Goal: Information Seeking & Learning: Learn about a topic

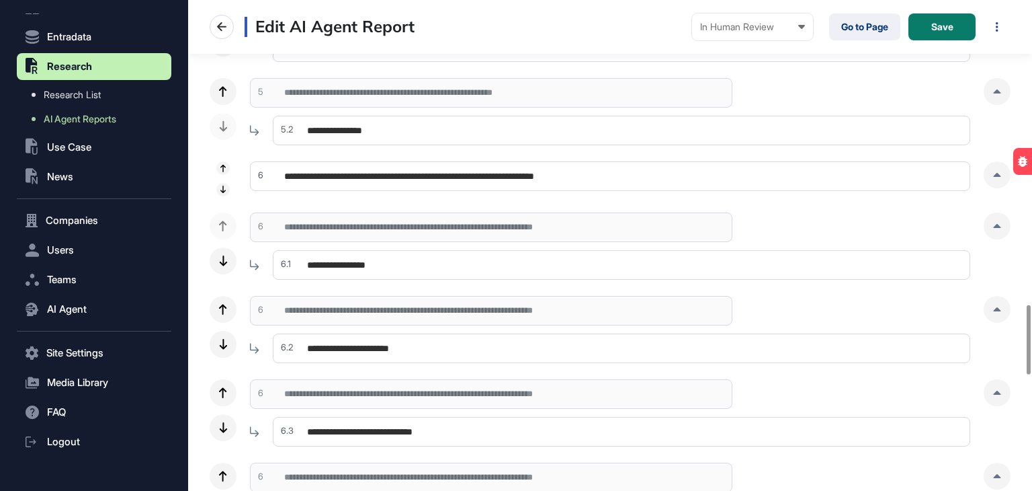
scroll to position [2151, 0]
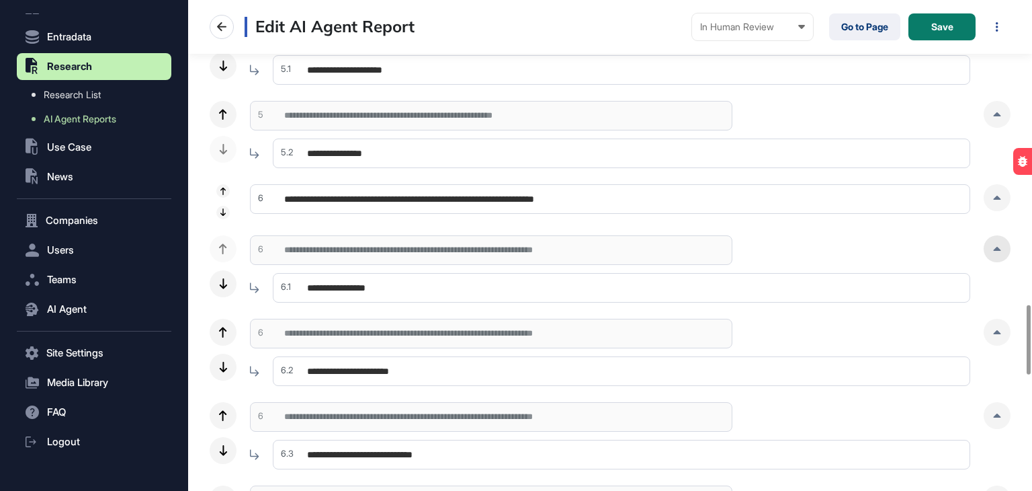
click at [1000, 256] on div at bounding box center [997, 248] width 27 height 27
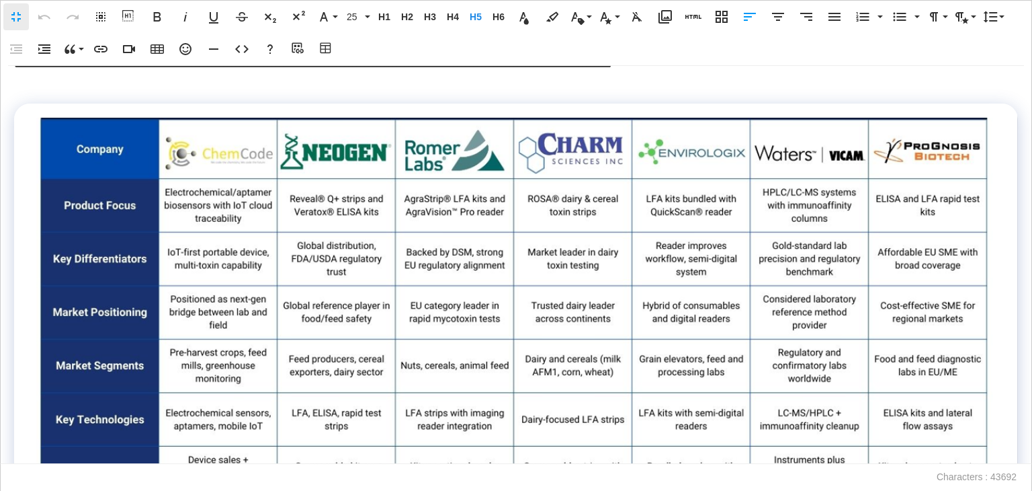
scroll to position [11161, 0]
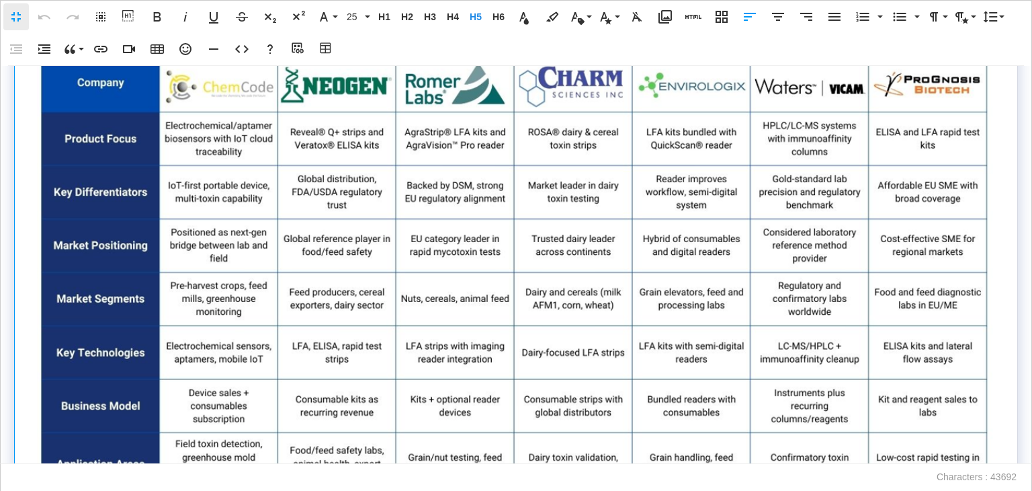
click at [385, 259] on img at bounding box center [516, 356] width 960 height 610
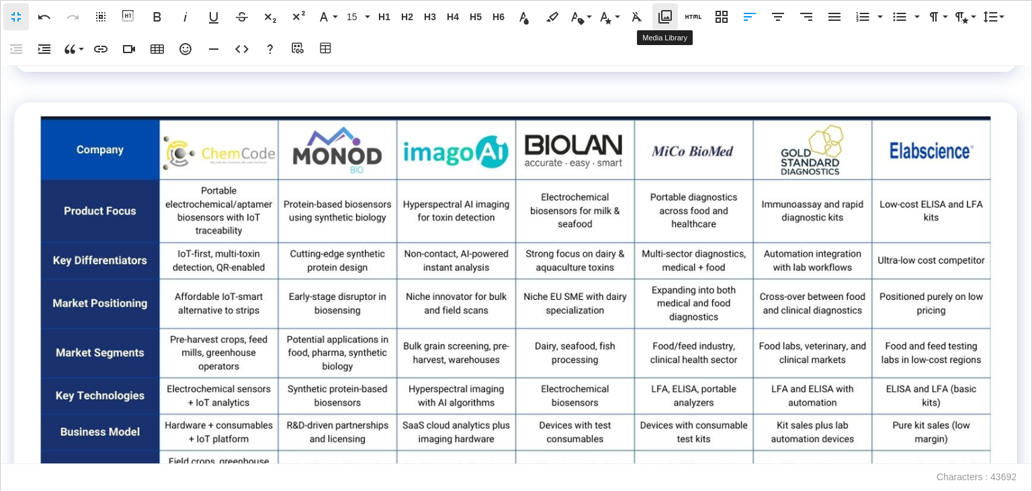
click at [669, 16] on icon "button" at bounding box center [665, 17] width 16 height 16
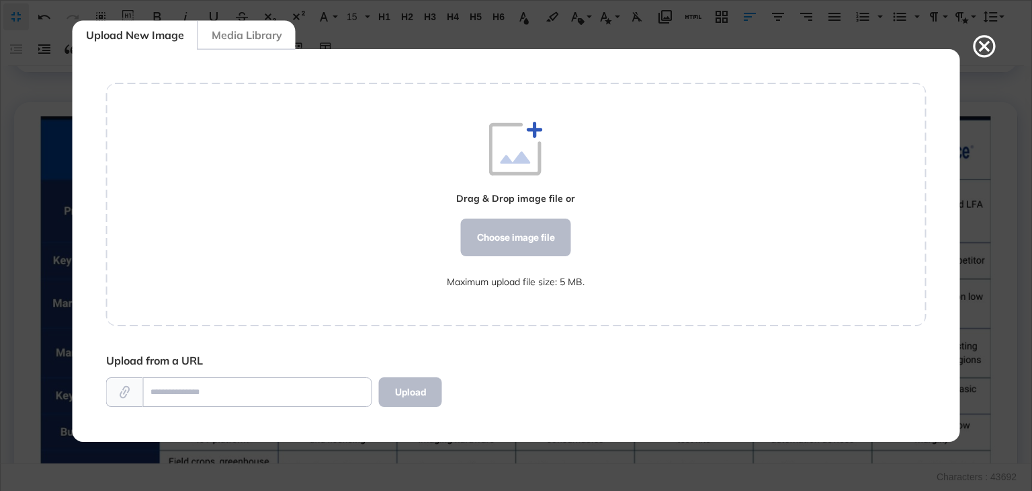
scroll to position [6, 0]
click at [533, 239] on div "Choose image file" at bounding box center [516, 237] width 110 height 38
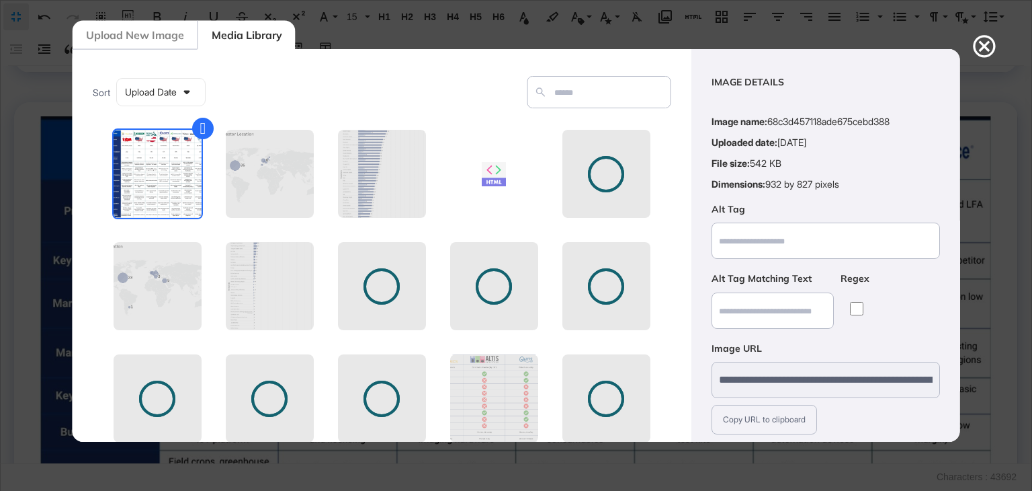
scroll to position [97, 0]
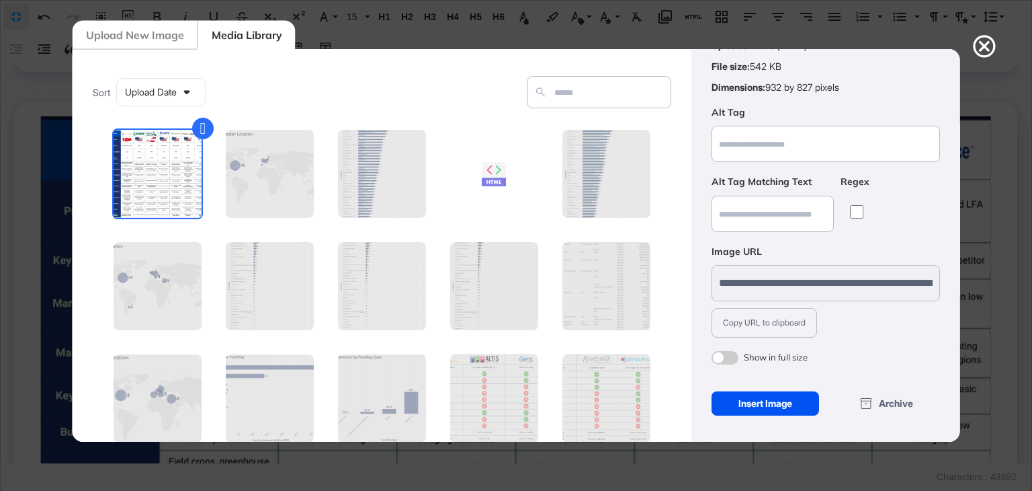
click at [769, 403] on div "Insert Image" at bounding box center [765, 403] width 108 height 24
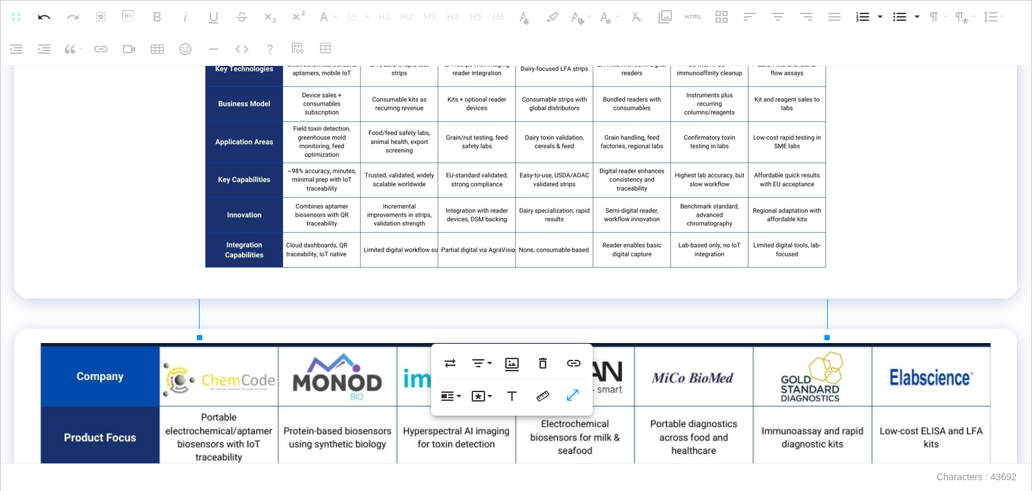
scroll to position [11497, 0]
click at [302, 299] on td at bounding box center [516, -1] width 1004 height 599
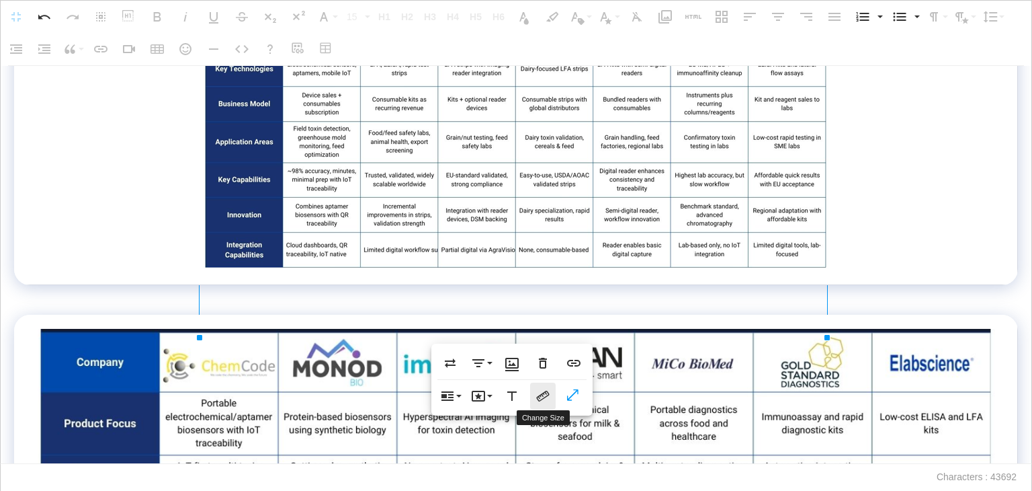
click at [548, 396] on icon "button" at bounding box center [543, 396] width 16 height 16
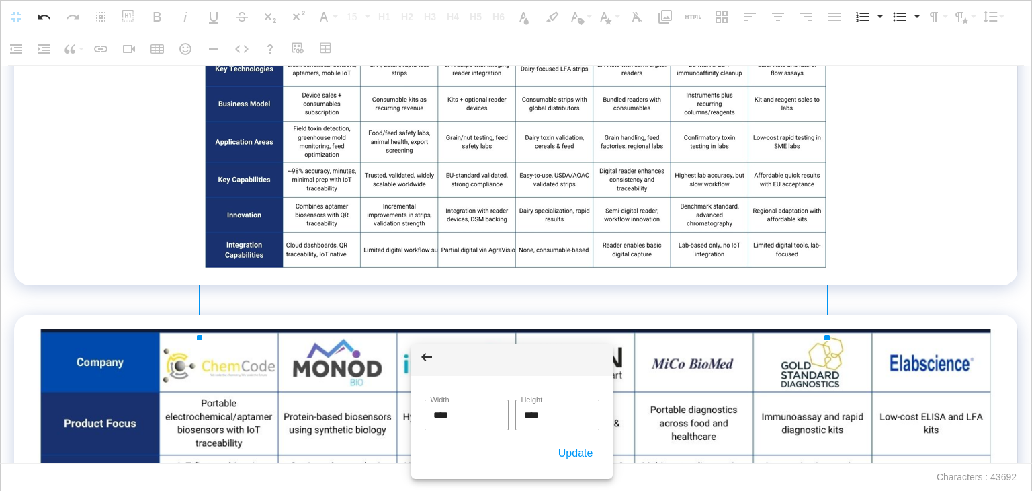
drag, startPoint x: 489, startPoint y: 417, endPoint x: 364, endPoint y: 415, distance: 125.7
click at [364, 415] on body "**********" at bounding box center [516, 245] width 1032 height 491
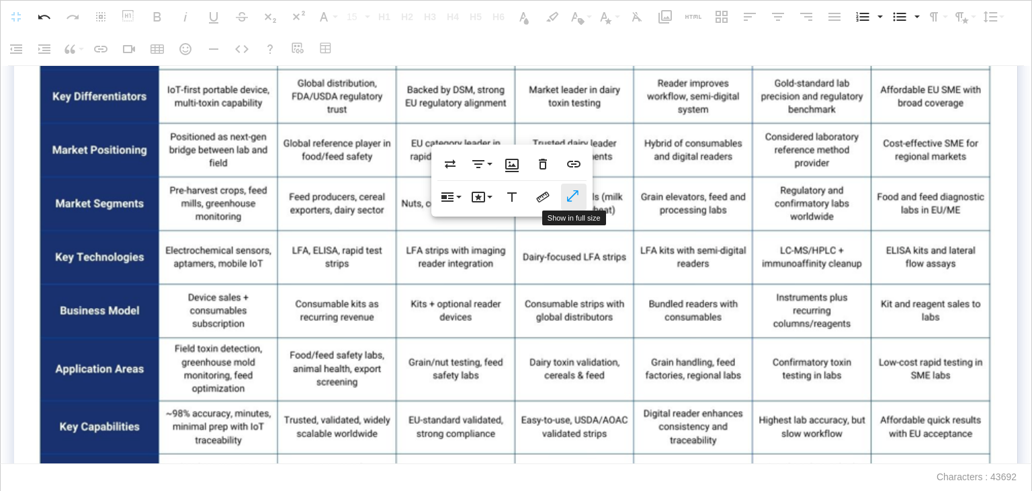
click at [575, 201] on icon "button" at bounding box center [574, 196] width 16 height 13
click at [1022, 308] on div "**********" at bounding box center [516, 265] width 1032 height 398
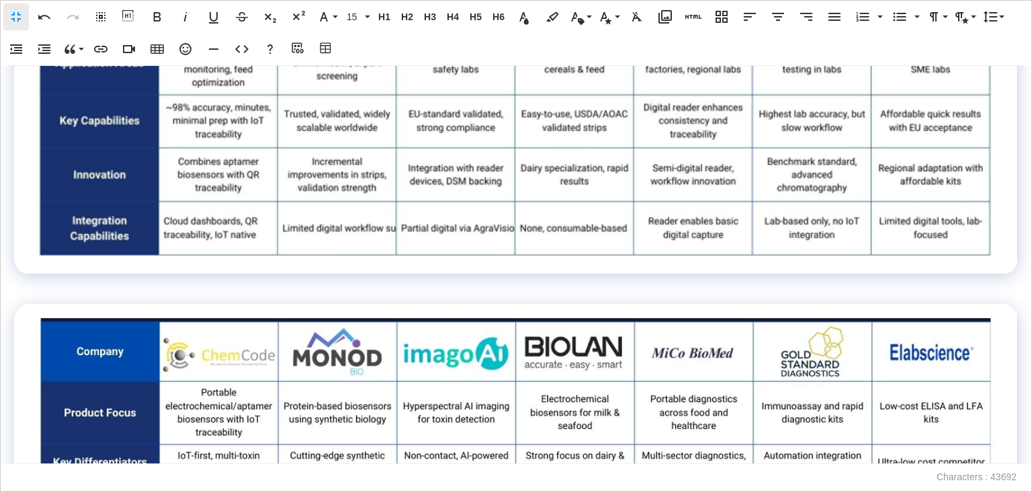
scroll to position [11833, 0]
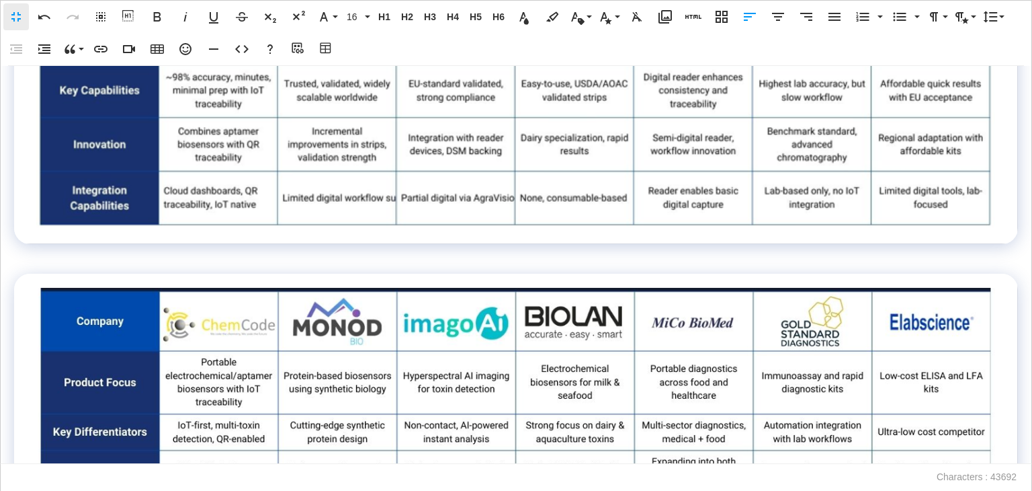
click at [435, 263] on p at bounding box center [516, 253] width 1004 height 19
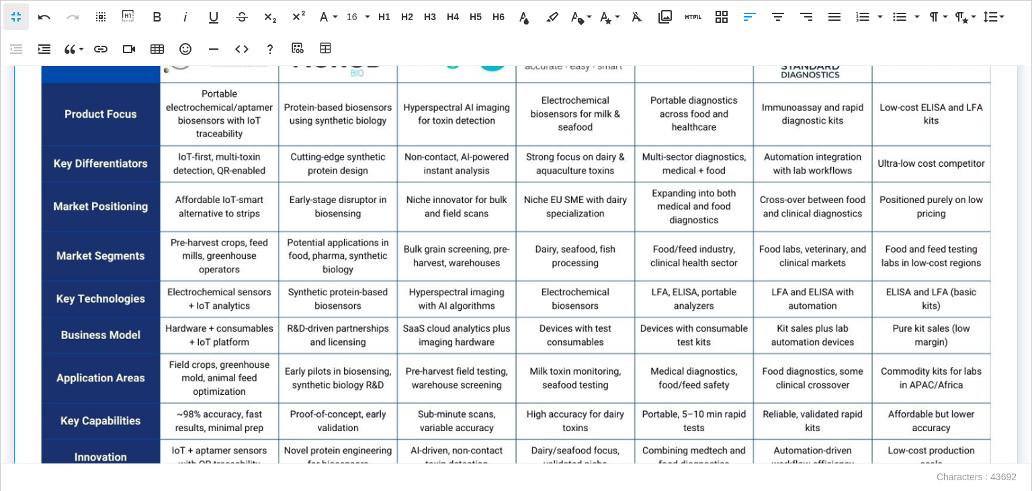
click at [438, 292] on img at bounding box center [516, 269] width 960 height 501
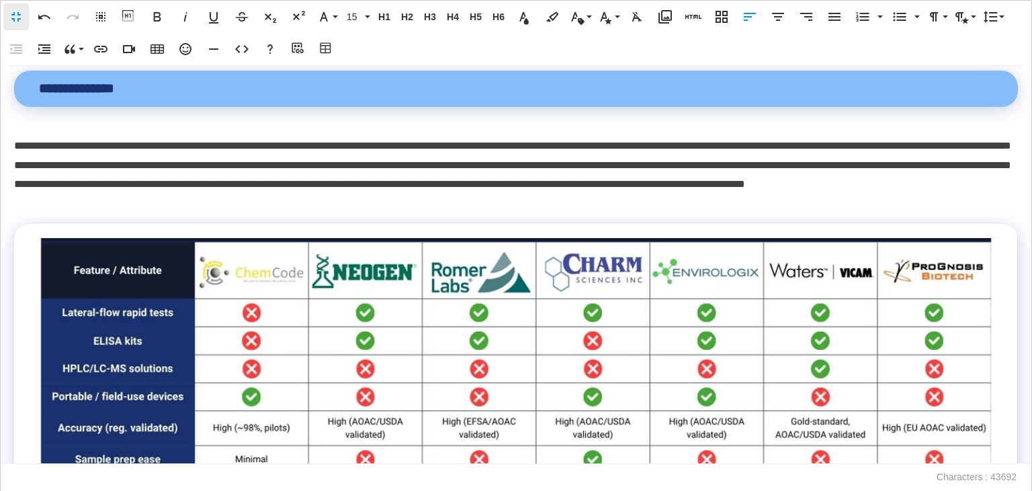
scroll to position [11967, 0]
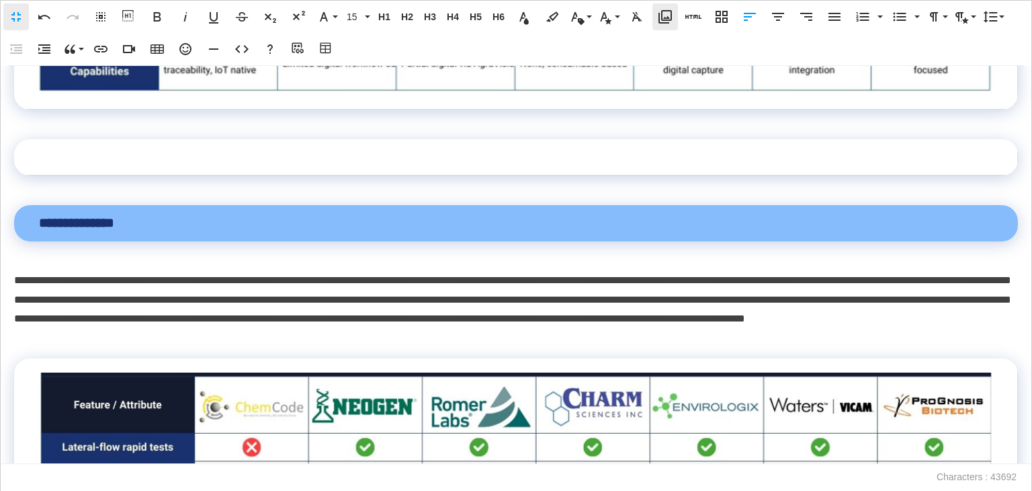
click at [665, 19] on icon "button" at bounding box center [665, 16] width 13 height 13
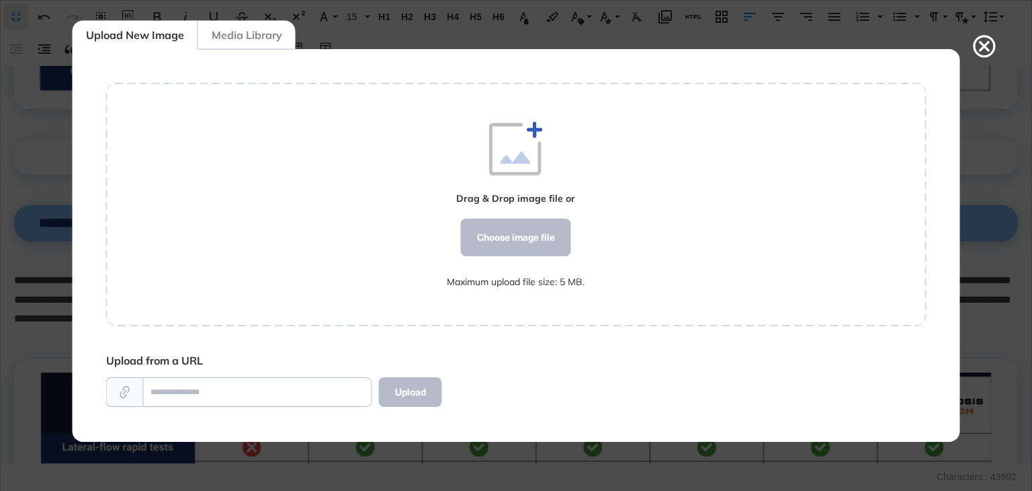
scroll to position [6, 0]
click at [554, 221] on div "Choose image file" at bounding box center [516, 237] width 110 height 38
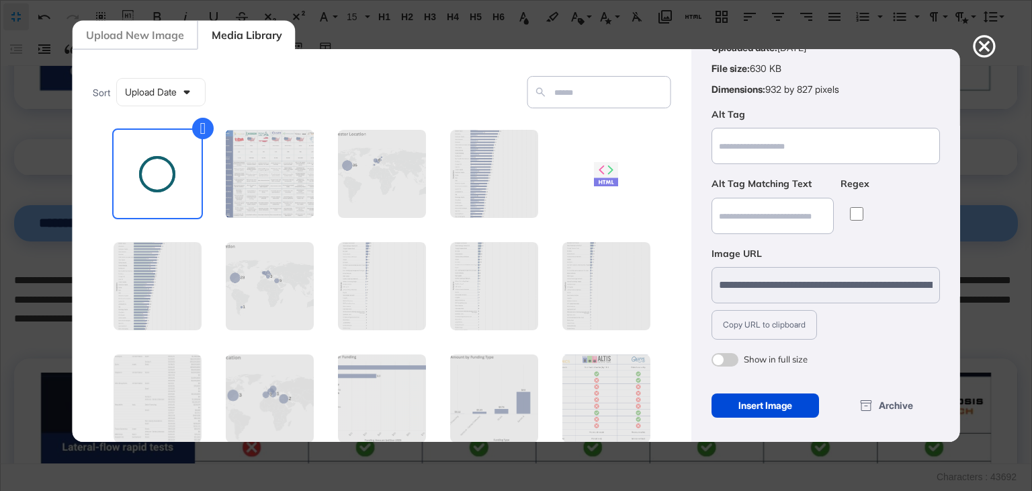
scroll to position [97, 0]
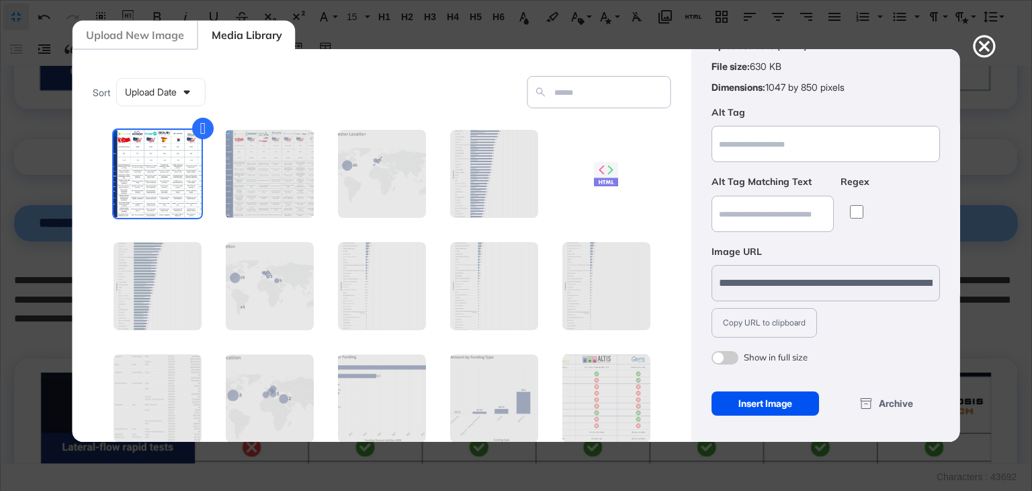
click at [782, 401] on div "Insert Image" at bounding box center [765, 403] width 108 height 24
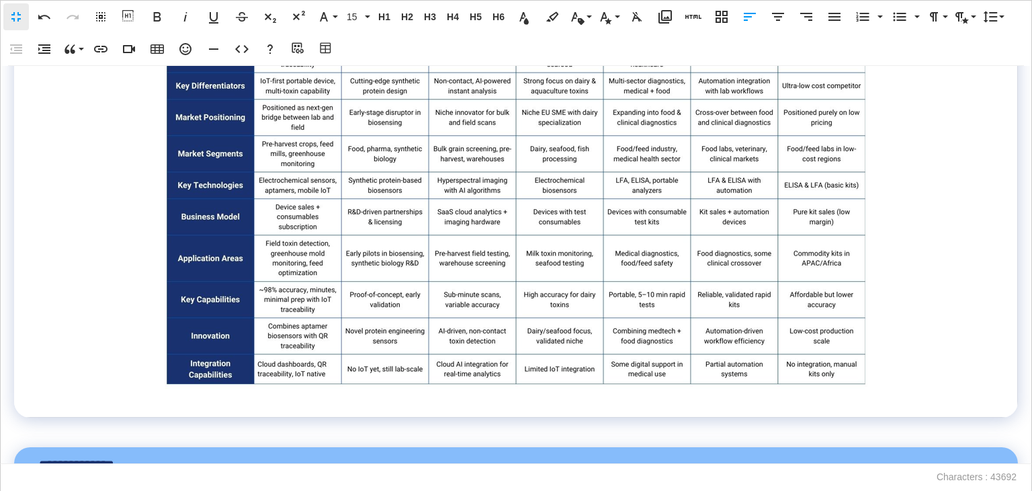
scroll to position [12438, 0]
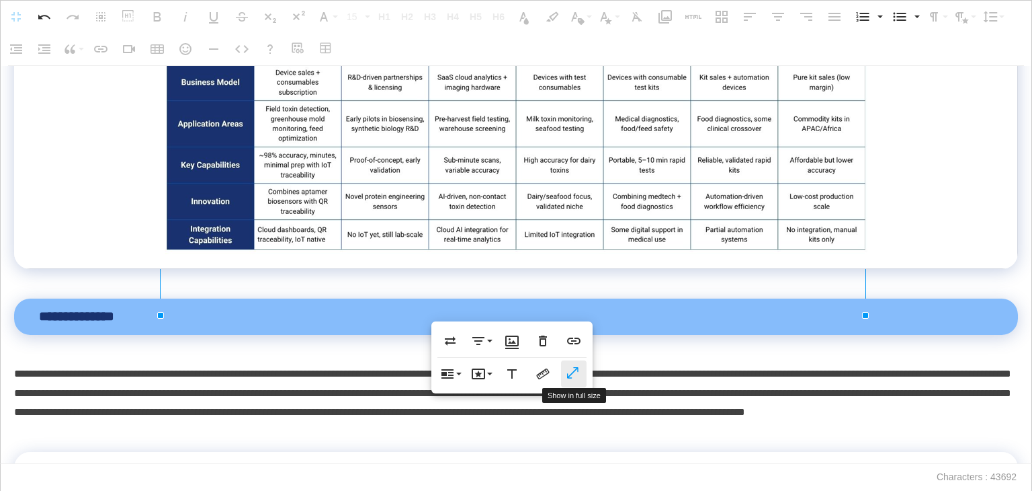
click at [571, 370] on icon "button" at bounding box center [574, 373] width 16 height 13
click at [552, 372] on button "Change Size" at bounding box center [543, 373] width 26 height 27
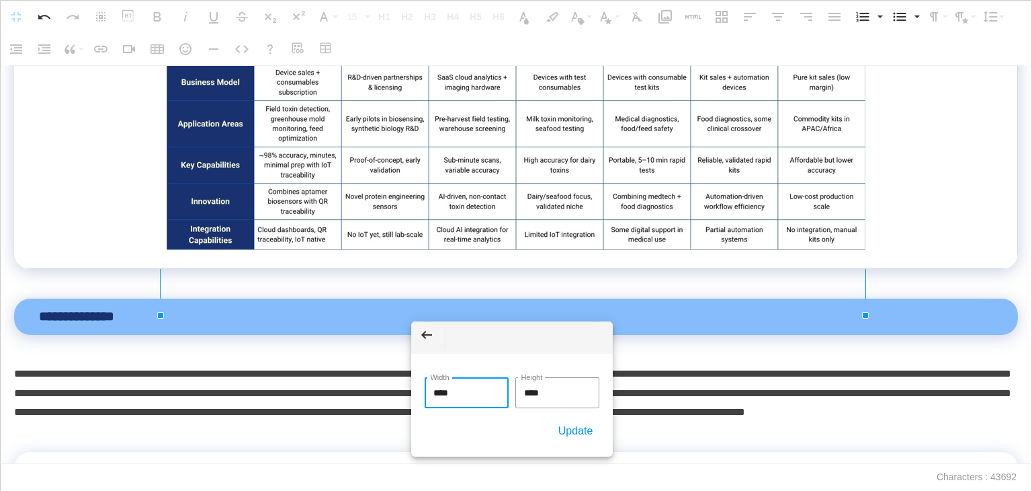
drag, startPoint x: 464, startPoint y: 396, endPoint x: 386, endPoint y: 384, distance: 78.9
click at [389, 384] on body "**********" at bounding box center [516, 245] width 1032 height 491
type input "****"
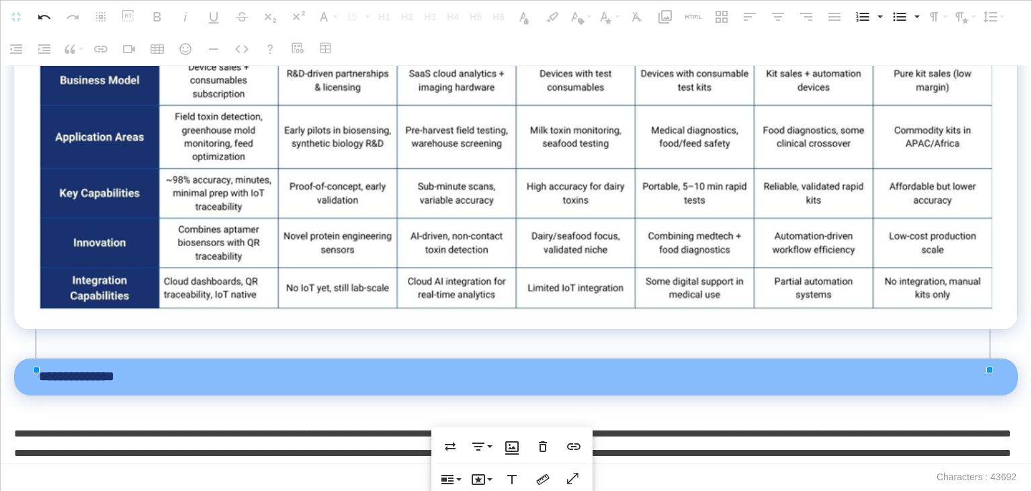
scroll to position [12707, 0]
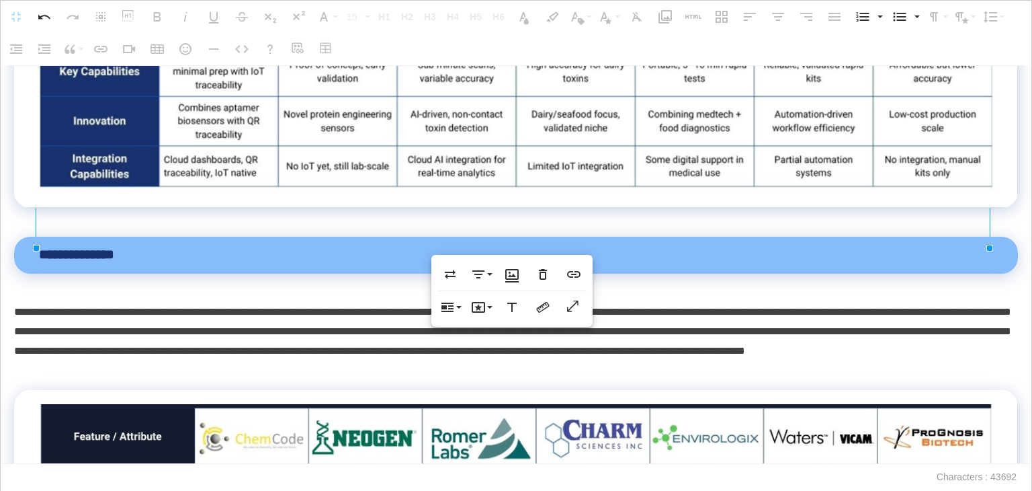
click at [106, 227] on p at bounding box center [516, 217] width 1004 height 19
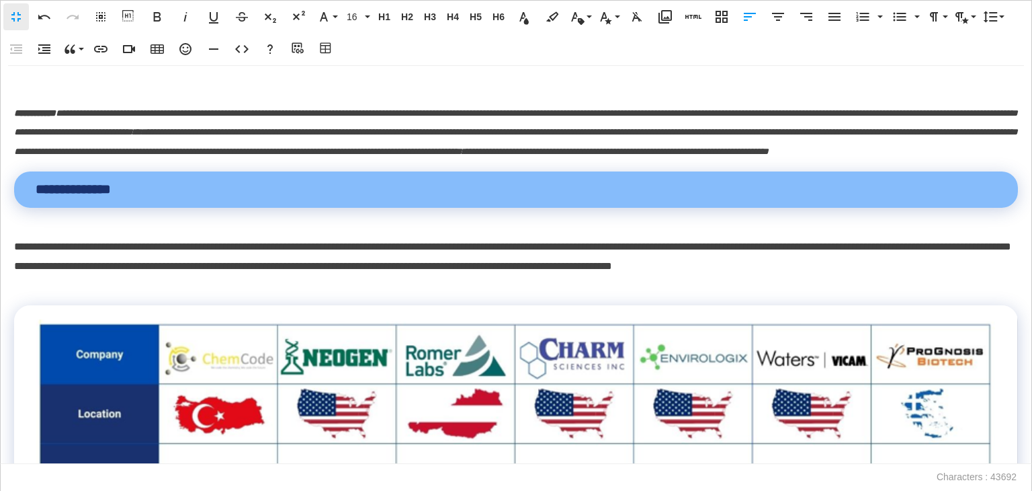
scroll to position [11335, 0]
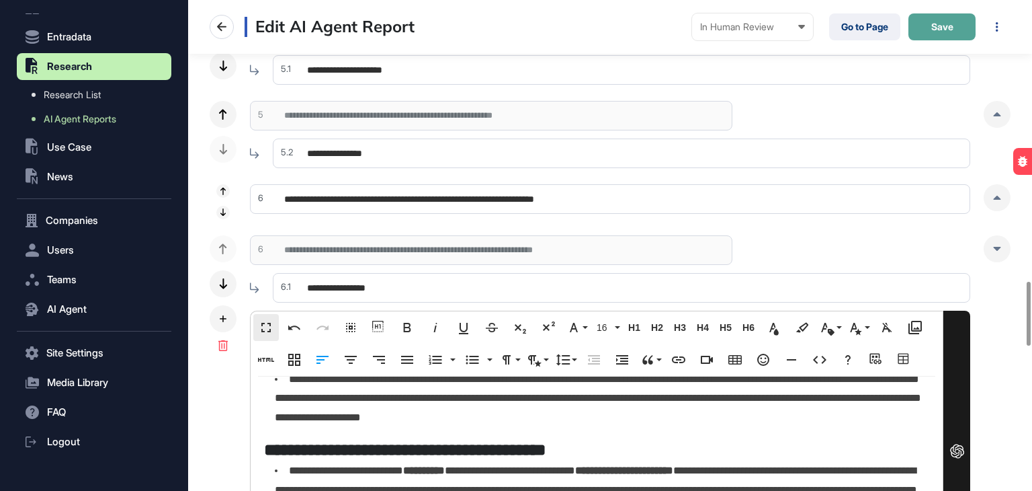
click at [932, 33] on button "Save" at bounding box center [942, 26] width 67 height 27
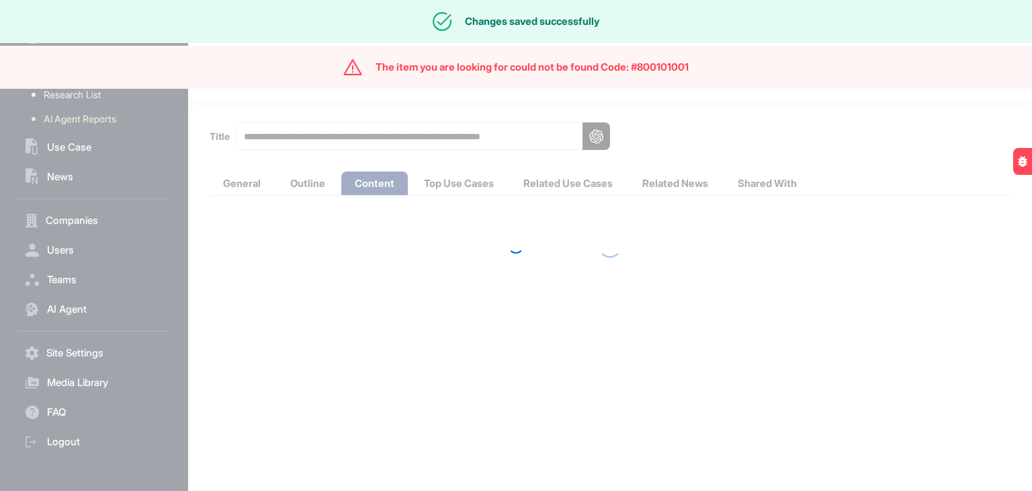
scroll to position [0, 0]
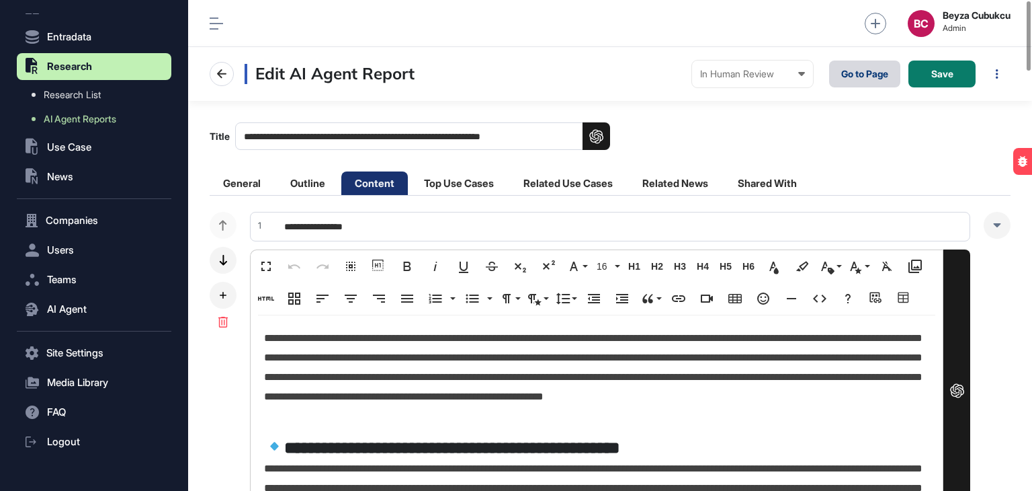
click at [866, 81] on link "Go to Page" at bounding box center [864, 73] width 71 height 27
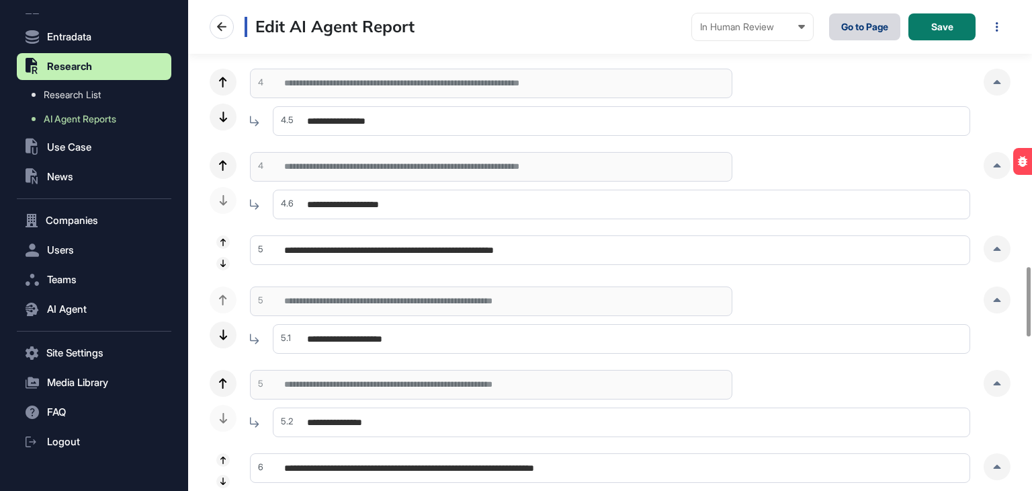
scroll to position [2218, 0]
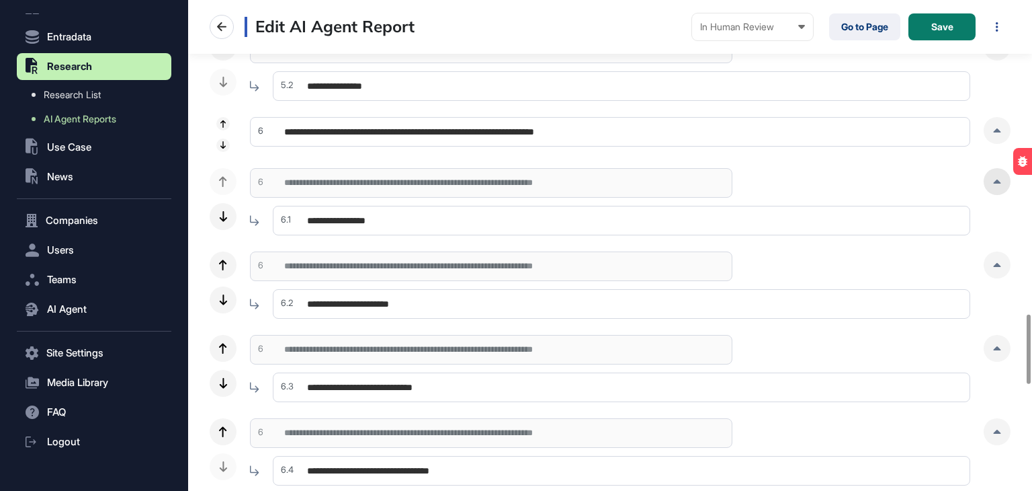
click at [991, 189] on div at bounding box center [997, 181] width 27 height 27
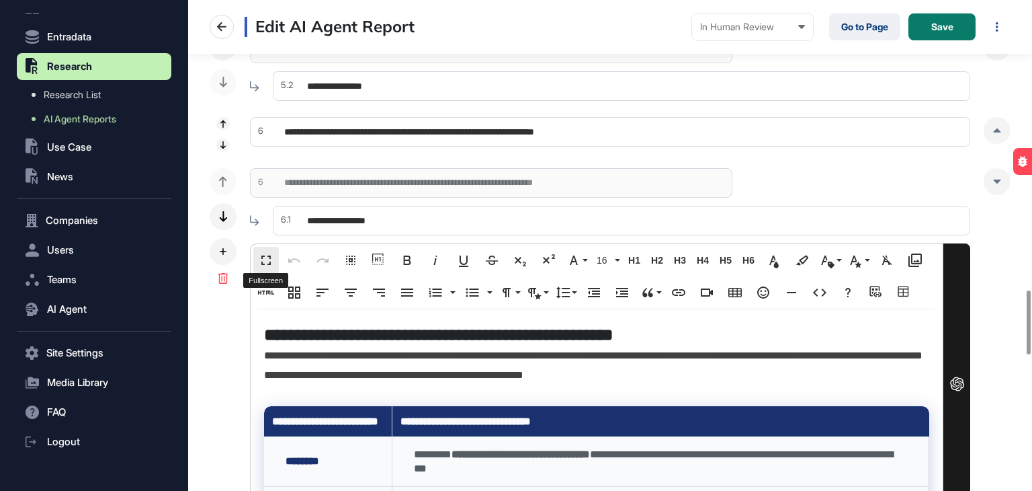
click at [253, 254] on button "Fullscreen" at bounding box center [266, 260] width 26 height 27
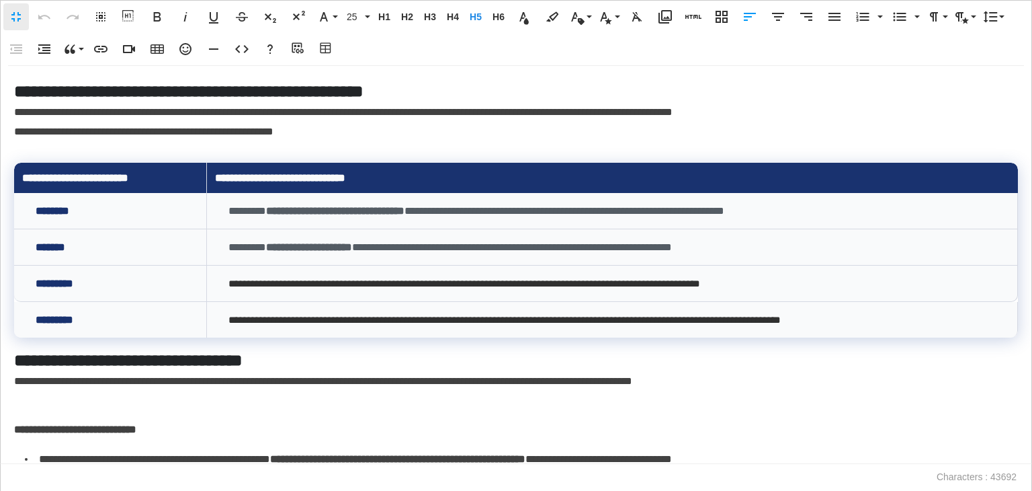
scroll to position [0, 6]
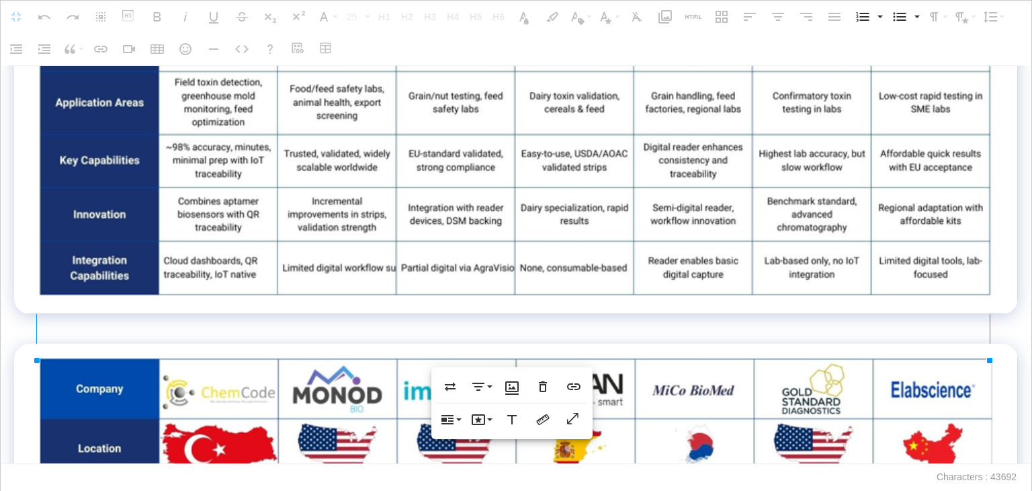
scroll to position [11763, 0]
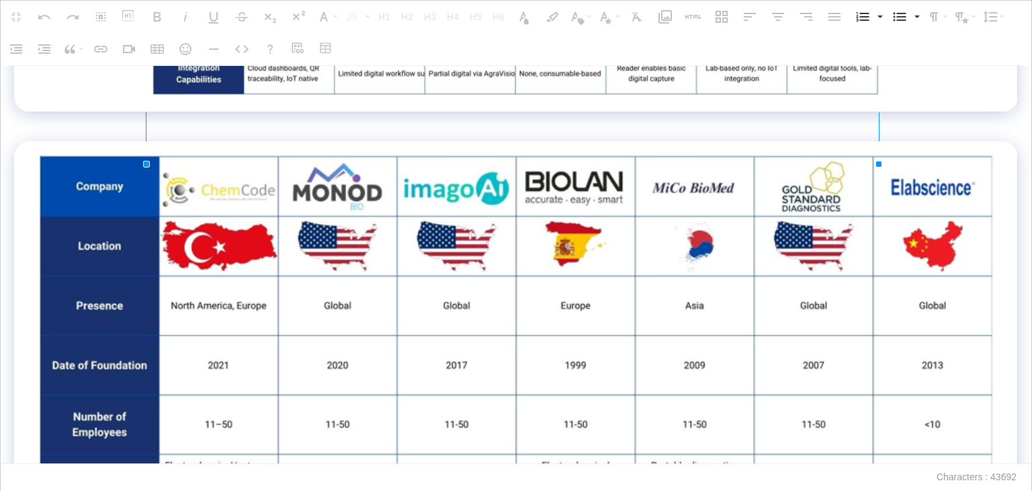
drag, startPoint x: 33, startPoint y: 358, endPoint x: 254, endPoint y: 206, distance: 268.7
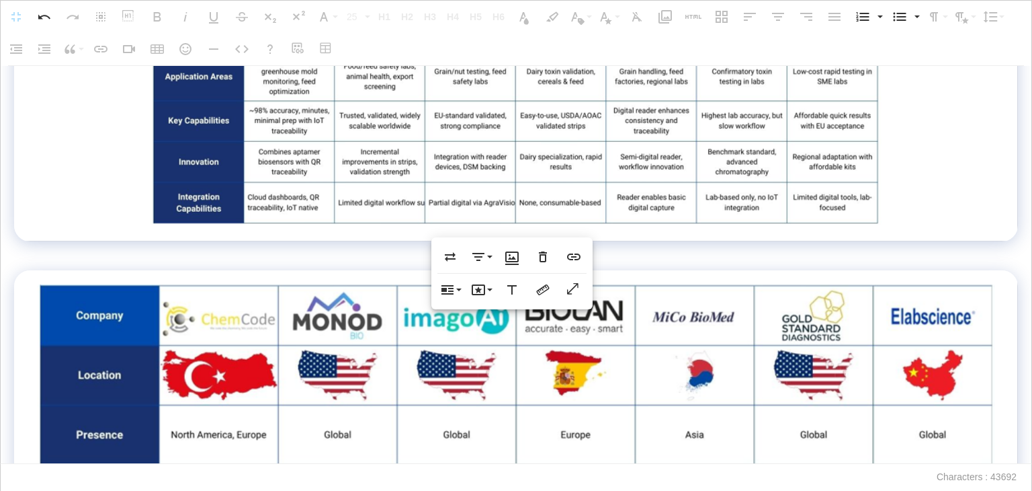
scroll to position [11628, 0]
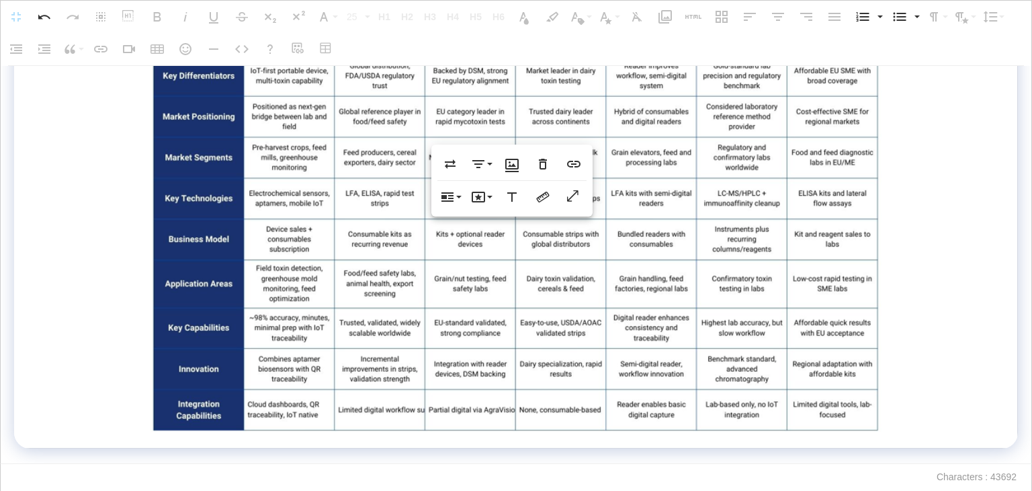
click at [315, 251] on img at bounding box center [516, 108] width 733 height 649
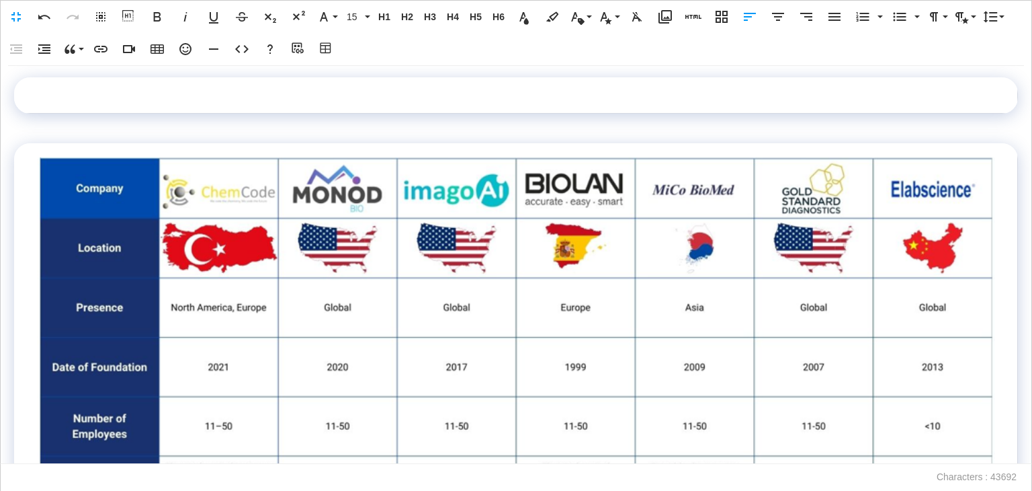
scroll to position [10956, 0]
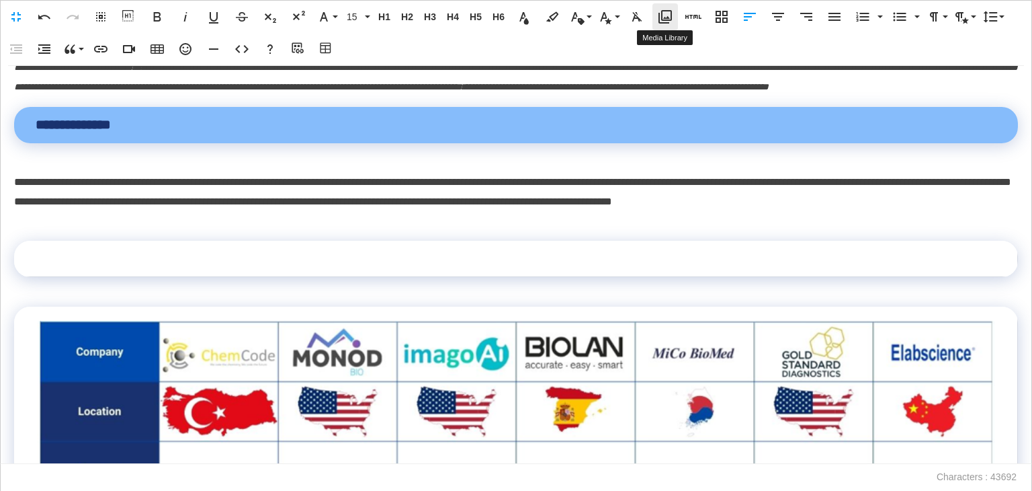
click at [663, 13] on icon "button" at bounding box center [665, 17] width 16 height 16
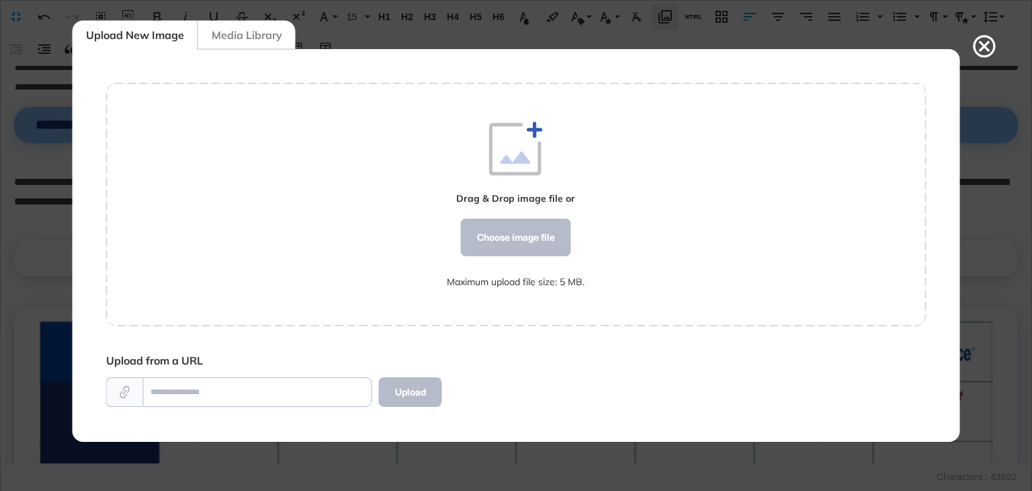
scroll to position [6, 0]
click at [502, 249] on div "Choose image file" at bounding box center [516, 237] width 110 height 38
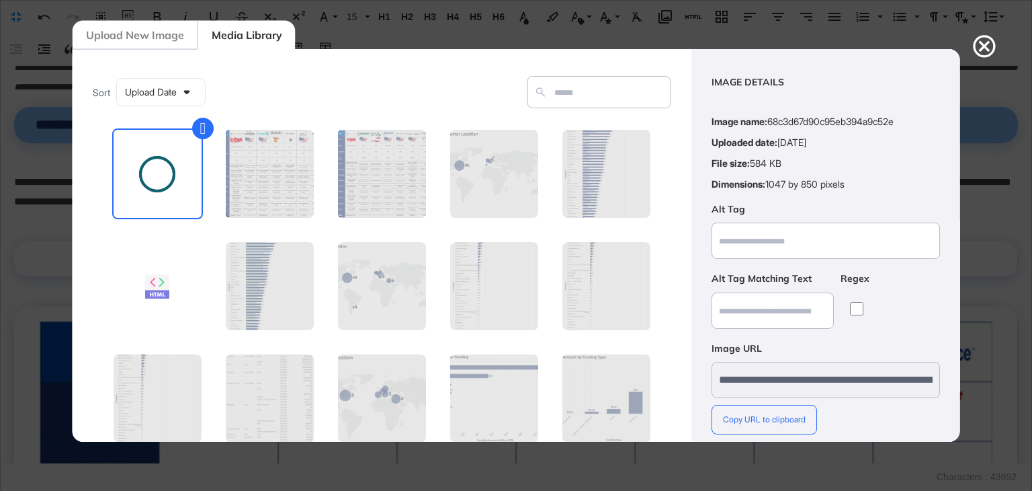
scroll to position [97, 0]
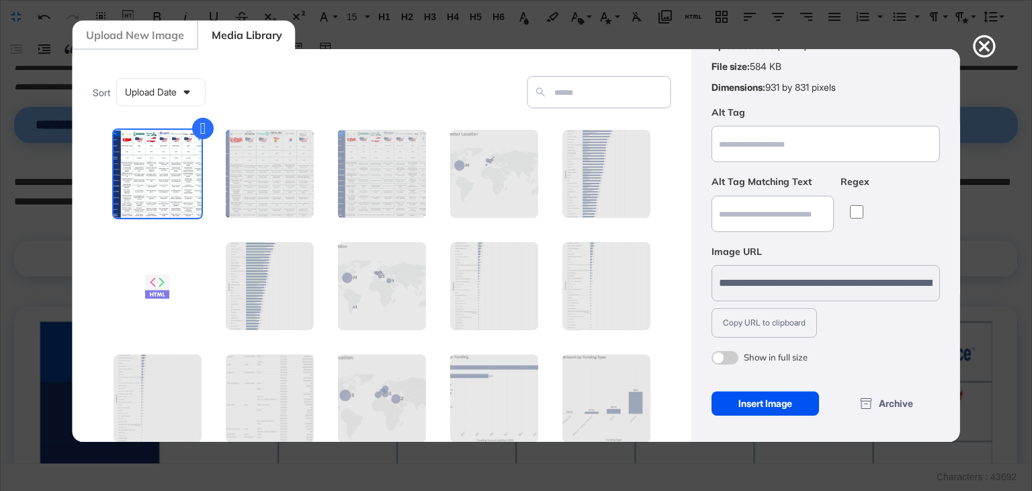
click at [778, 402] on div "Insert Image" at bounding box center [765, 403] width 108 height 24
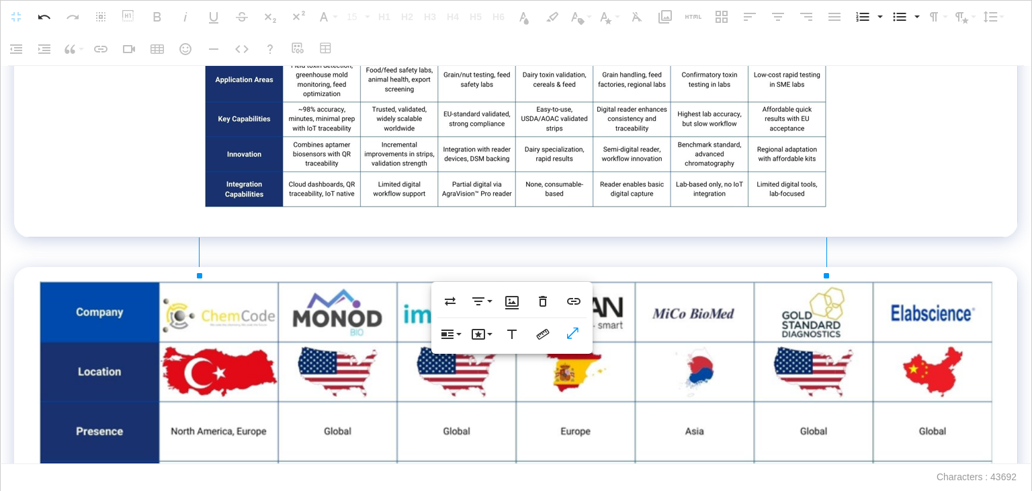
scroll to position [11561, 0]
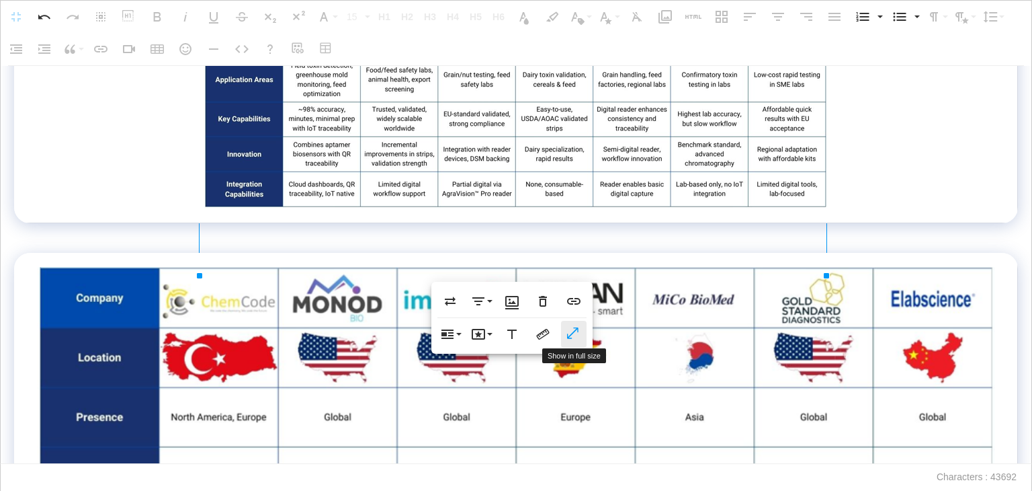
click at [573, 335] on icon "button" at bounding box center [574, 333] width 16 height 13
click at [546, 333] on icon "button" at bounding box center [543, 334] width 16 height 16
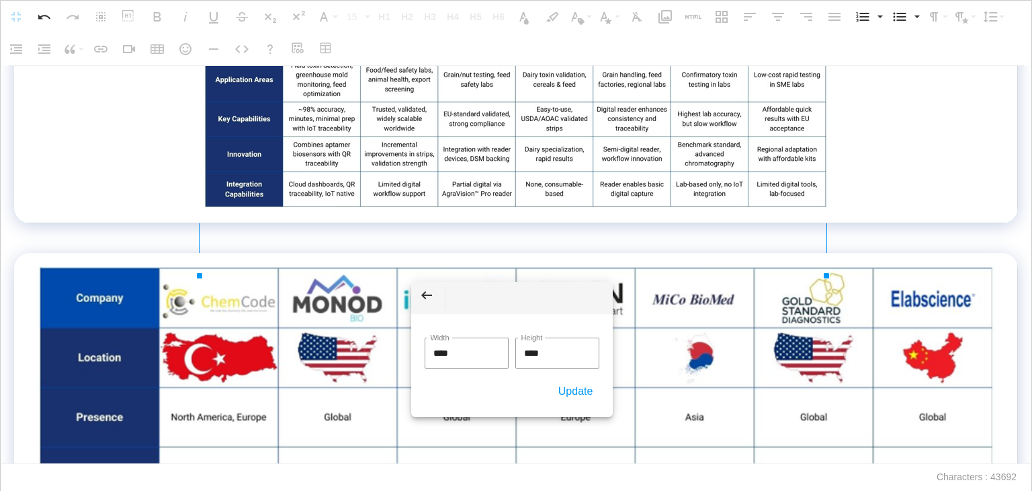
drag, startPoint x: 466, startPoint y: 355, endPoint x: 412, endPoint y: 354, distance: 53.8
click at [412, 354] on div "Back **** Width **** Height Update" at bounding box center [512, 349] width 202 height 135
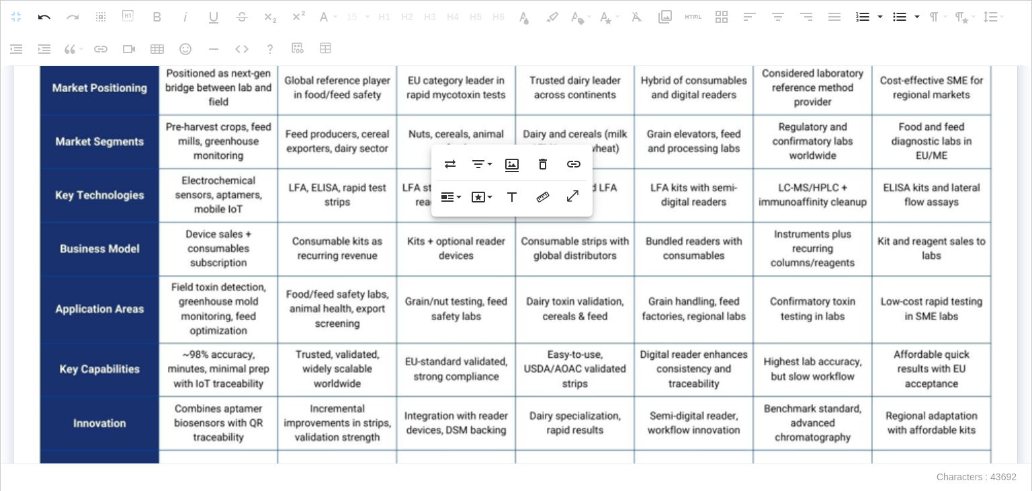
click at [1015, 362] on div "**********" at bounding box center [516, 265] width 1032 height 398
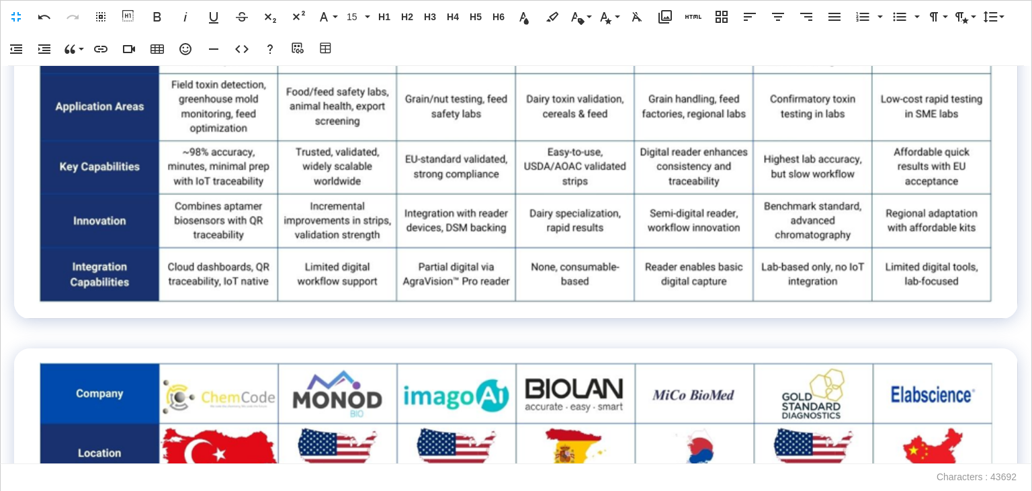
scroll to position [12099, 0]
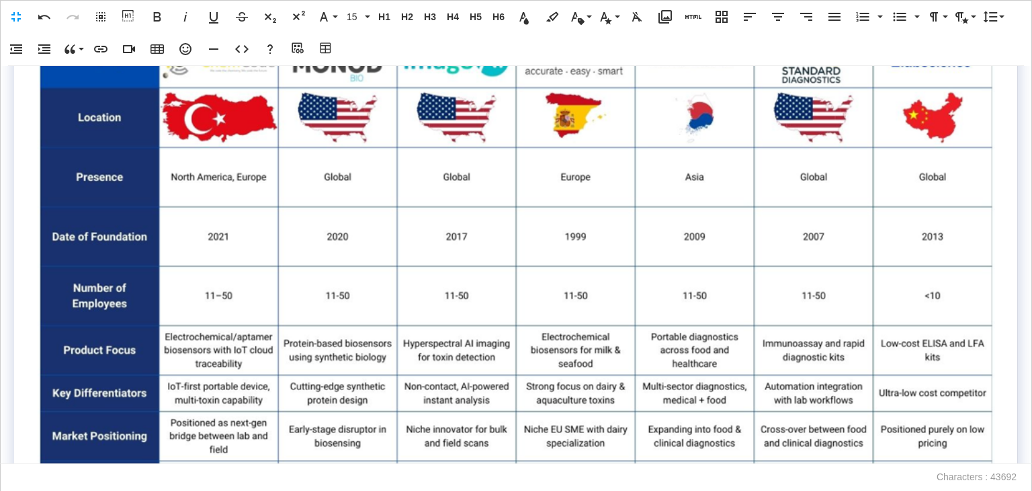
click at [386, 282] on img at bounding box center [516, 416] width 961 height 779
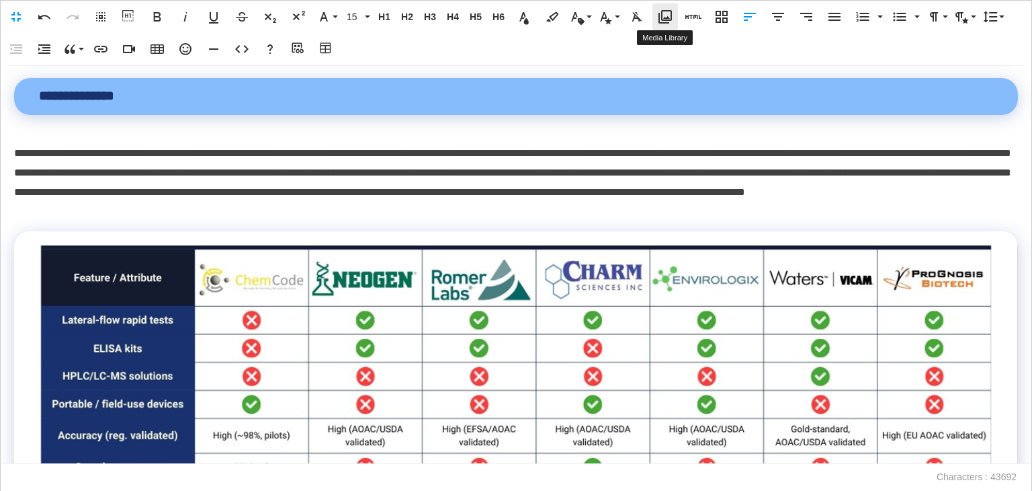
click at [672, 19] on icon "button" at bounding box center [665, 17] width 16 height 16
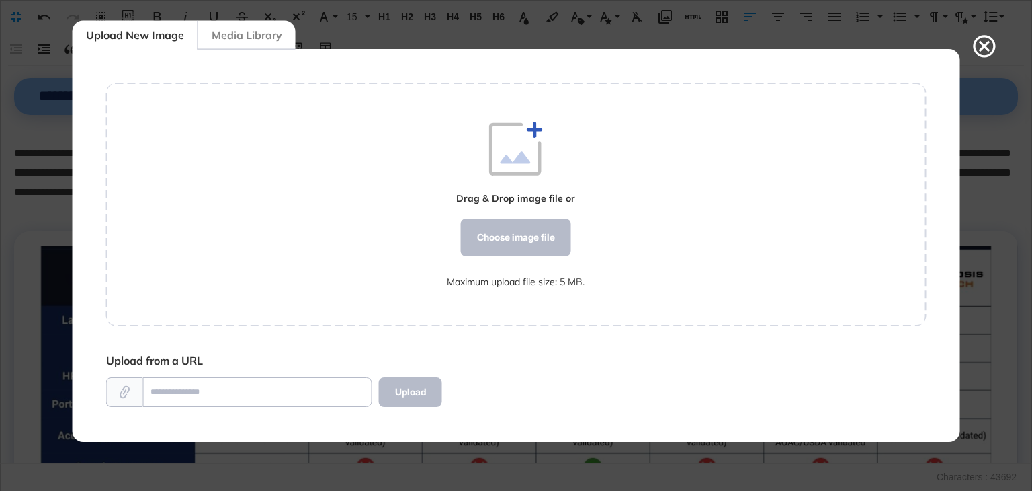
scroll to position [6, 0]
click at [490, 241] on div "Choose image file" at bounding box center [516, 237] width 110 height 38
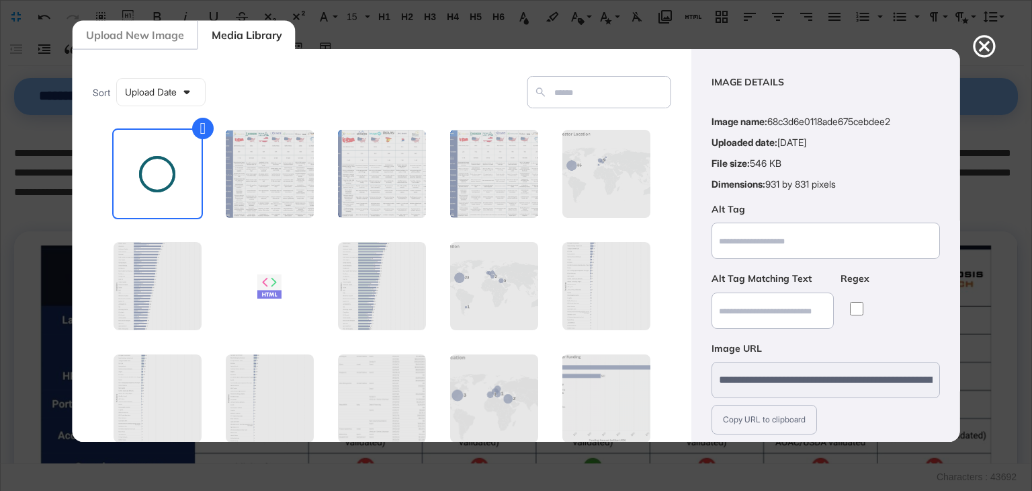
click at [780, 488] on div "Insert Image" at bounding box center [765, 500] width 108 height 24
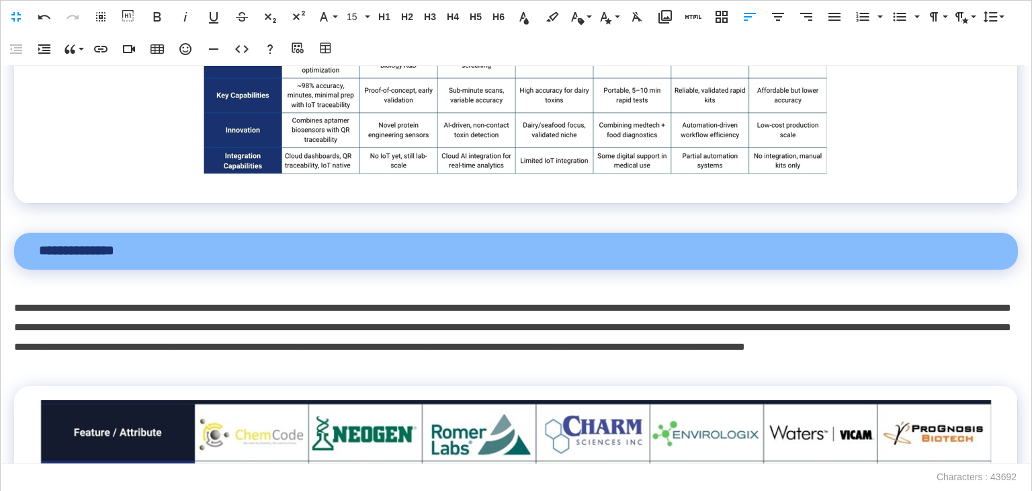
scroll to position [12502, 0]
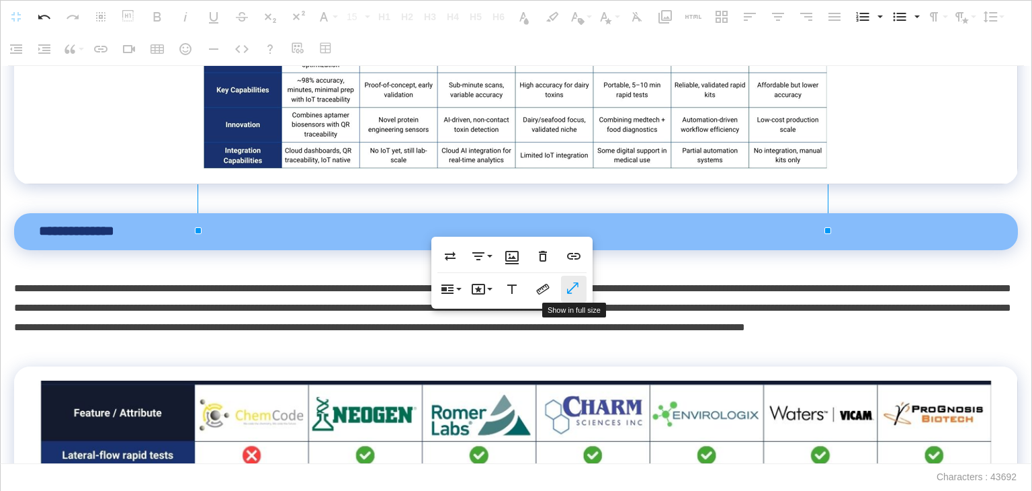
click at [581, 291] on icon "button" at bounding box center [574, 288] width 16 height 13
click at [544, 282] on icon "button" at bounding box center [543, 289] width 16 height 16
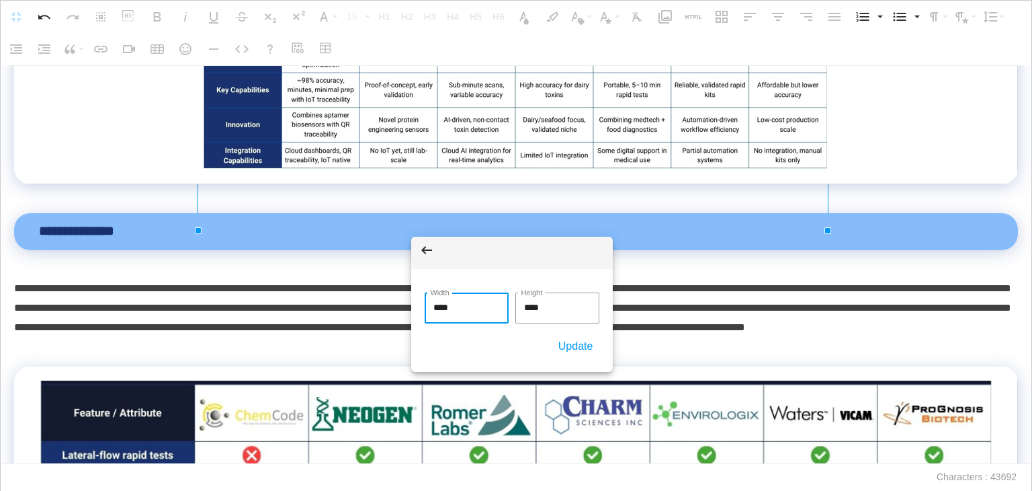
drag, startPoint x: 460, startPoint y: 308, endPoint x: 402, endPoint y: 308, distance: 57.8
click at [402, 308] on body "**********" at bounding box center [516, 245] width 1032 height 491
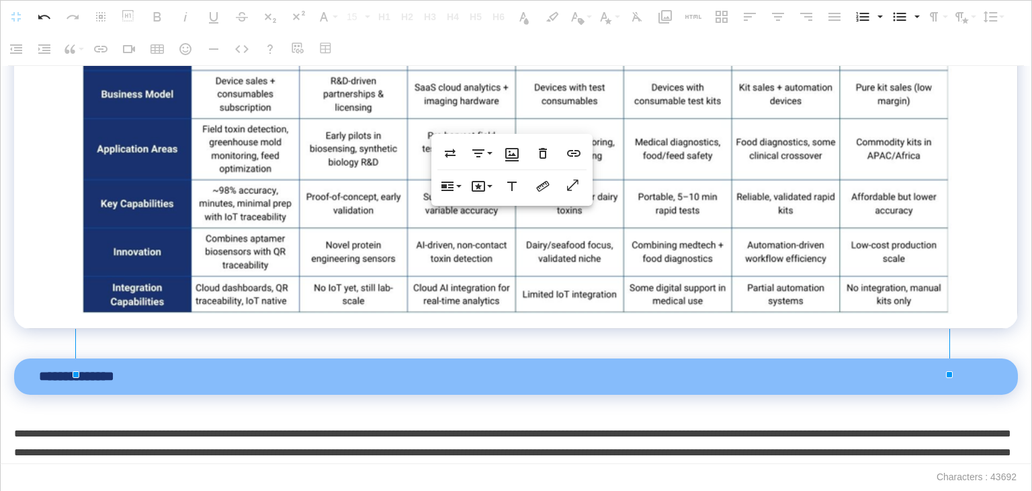
scroll to position [12838, 0]
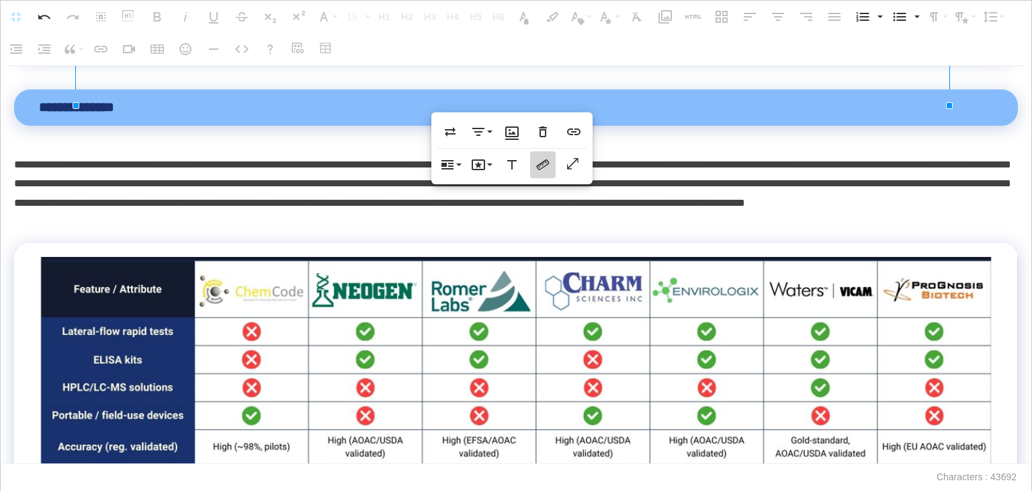
click at [537, 164] on icon "button" at bounding box center [543, 165] width 16 height 16
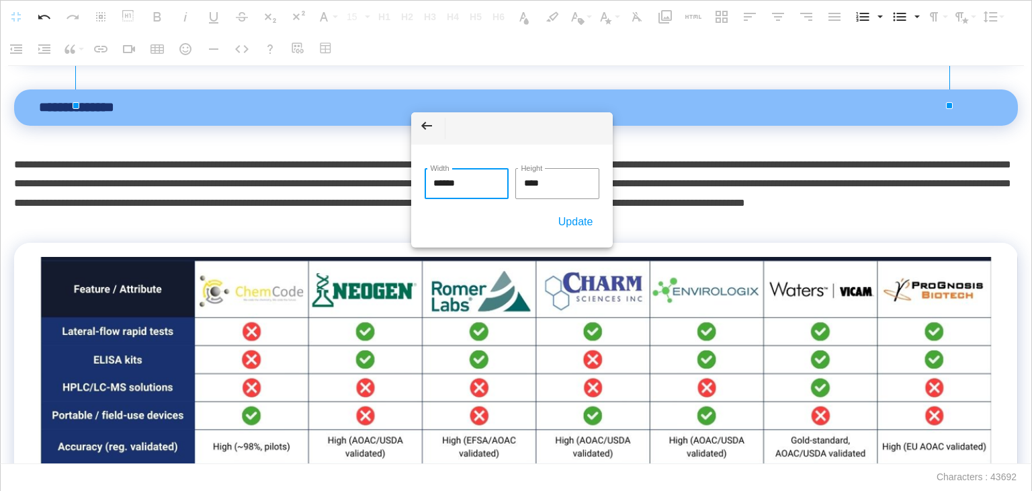
drag, startPoint x: 477, startPoint y: 181, endPoint x: 376, endPoint y: 190, distance: 101.2
click at [376, 190] on body "**********" at bounding box center [516, 245] width 1032 height 491
type input "****"
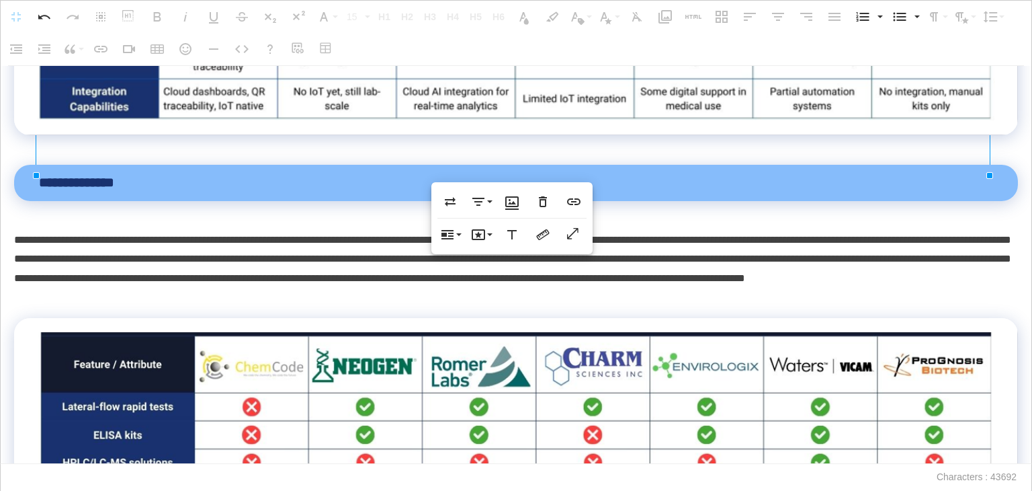
click at [385, 288] on p "**********" at bounding box center [512, 269] width 997 height 77
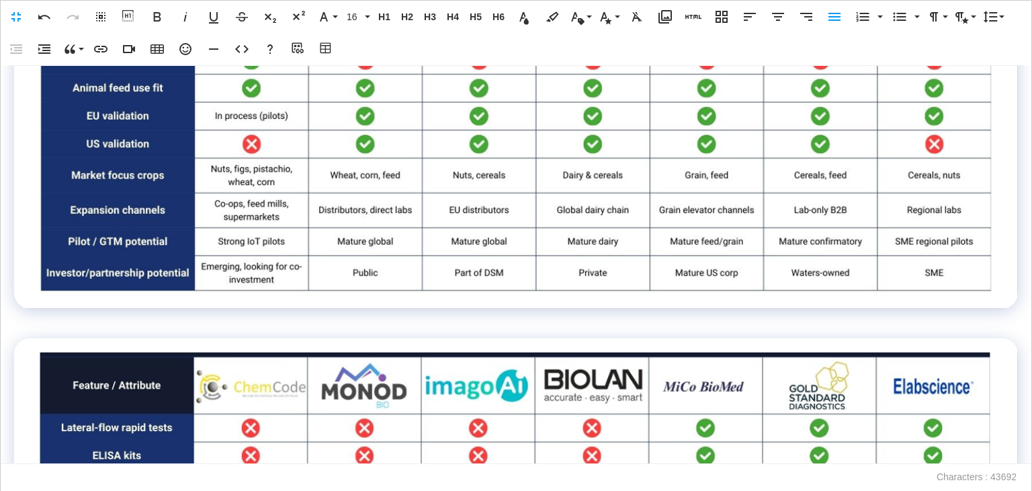
scroll to position [13779, 0]
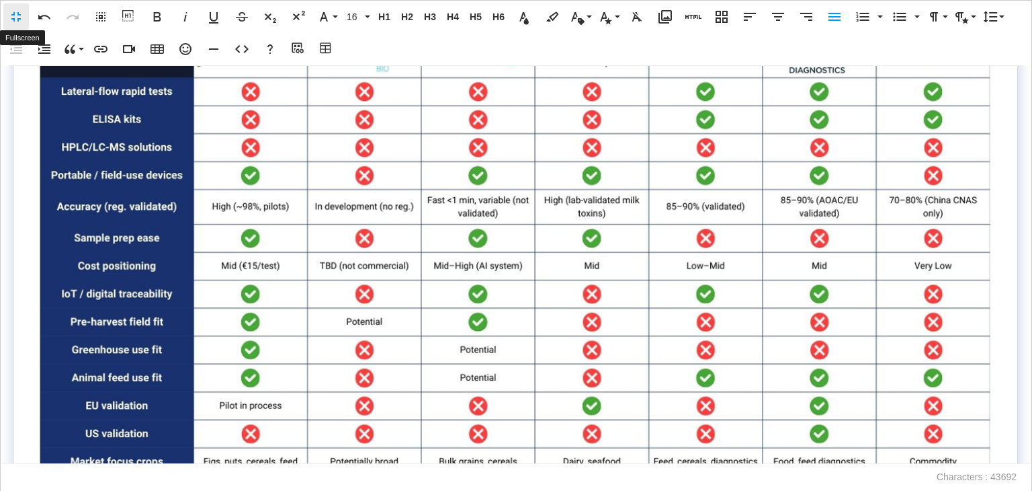
click at [16, 6] on button "Fullscreen" at bounding box center [16, 16] width 26 height 27
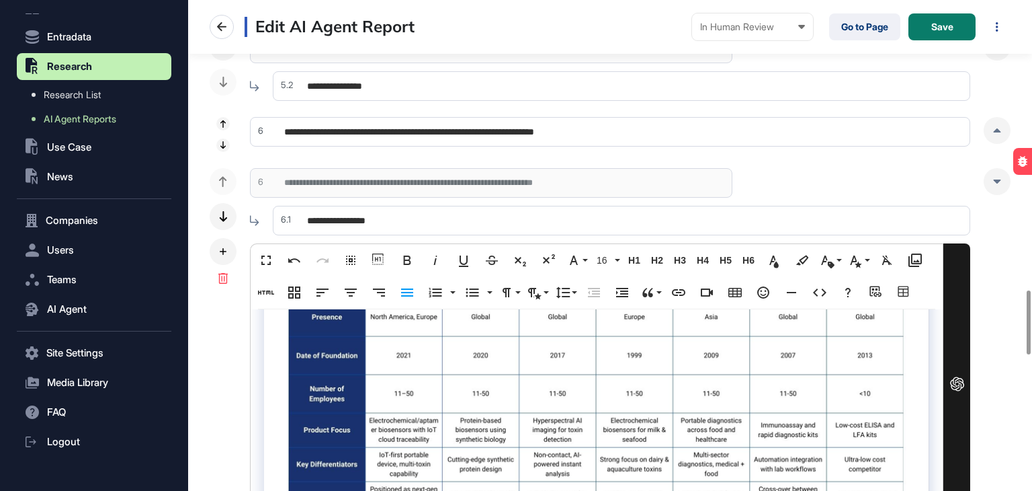
scroll to position [14246, 0]
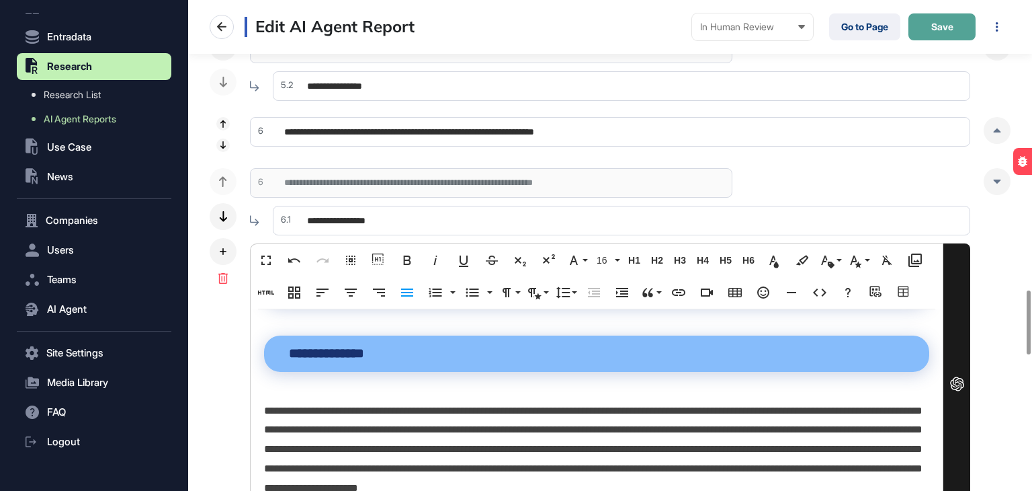
click at [944, 19] on button "Save" at bounding box center [942, 26] width 67 height 27
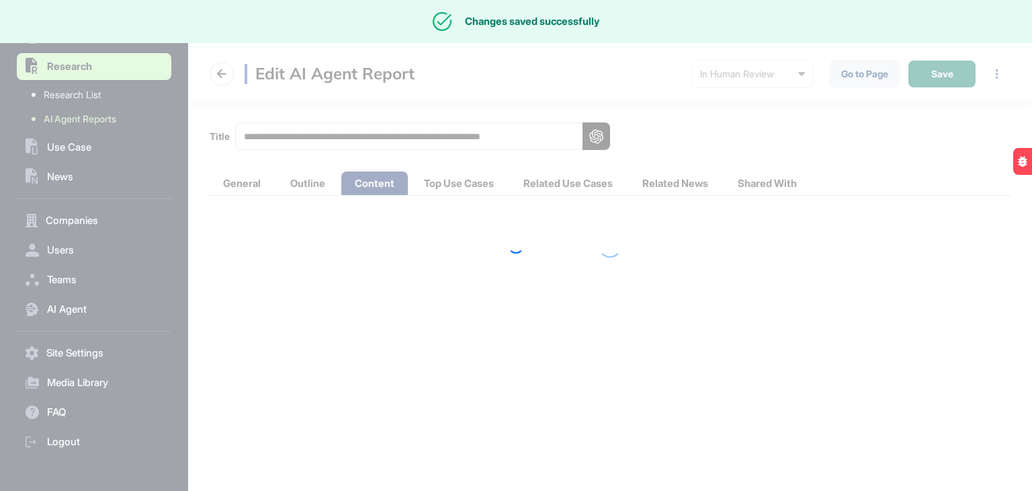
scroll to position [0, 0]
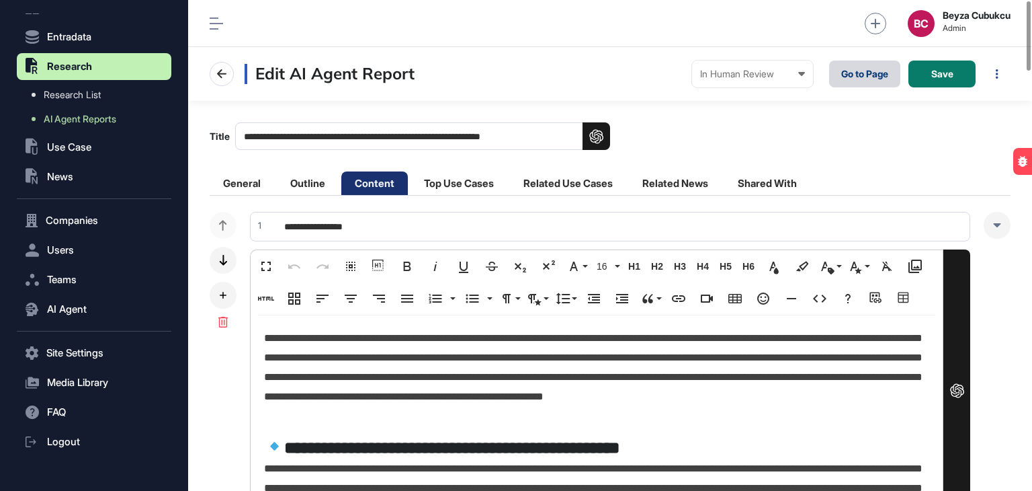
click at [855, 76] on link "Go to Page" at bounding box center [864, 73] width 71 height 27
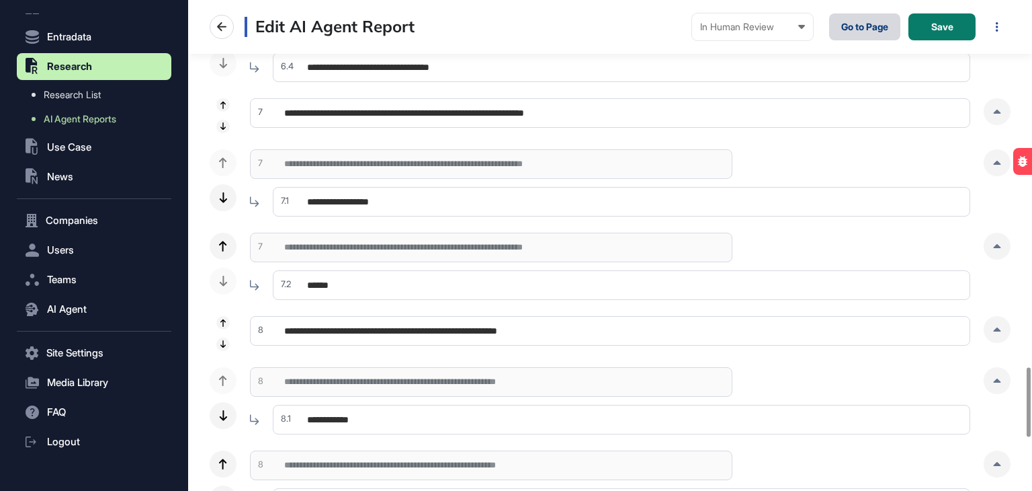
scroll to position [2487, 0]
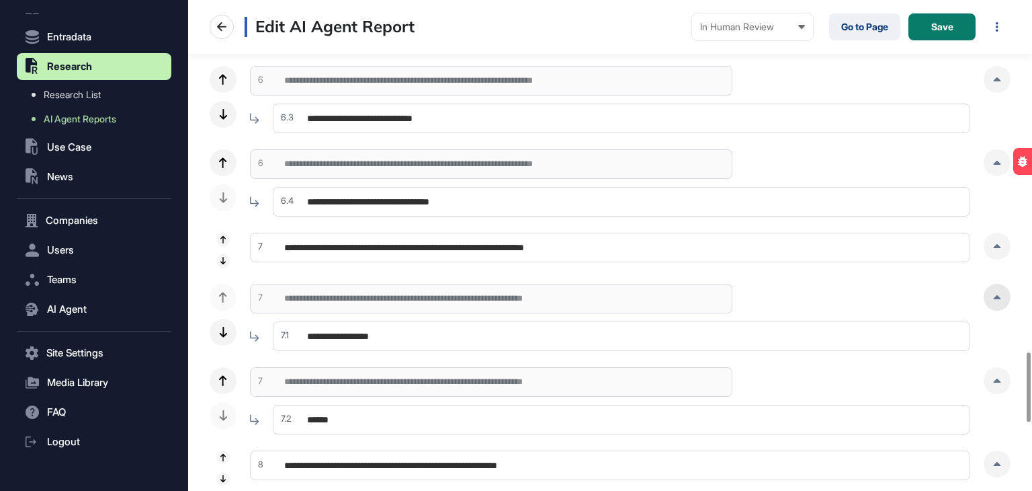
click at [1001, 302] on div at bounding box center [997, 297] width 27 height 27
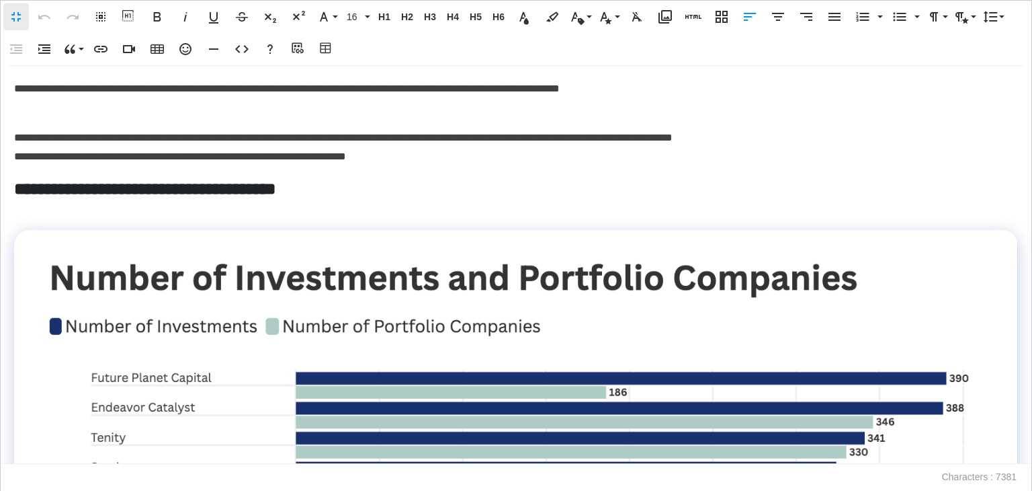
scroll to position [0, 6]
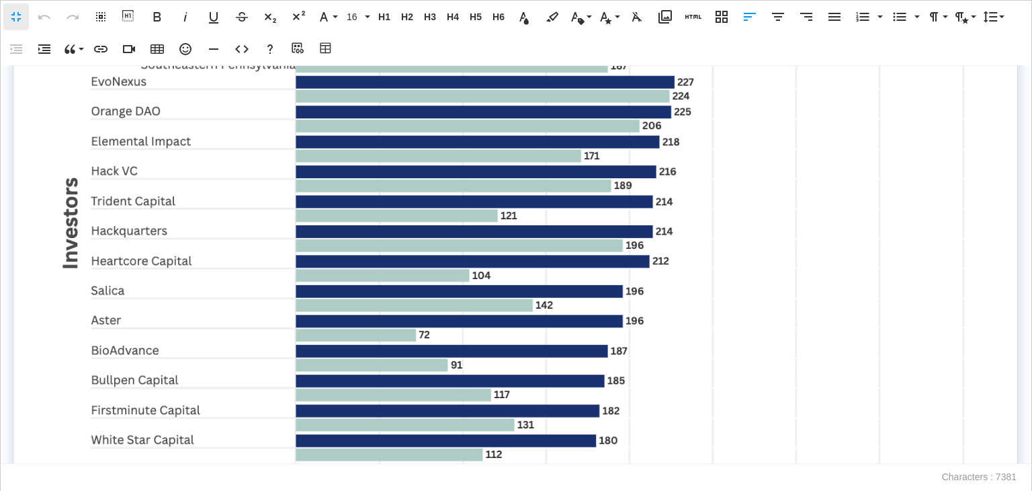
click at [471, 269] on img at bounding box center [516, 216] width 961 height 1731
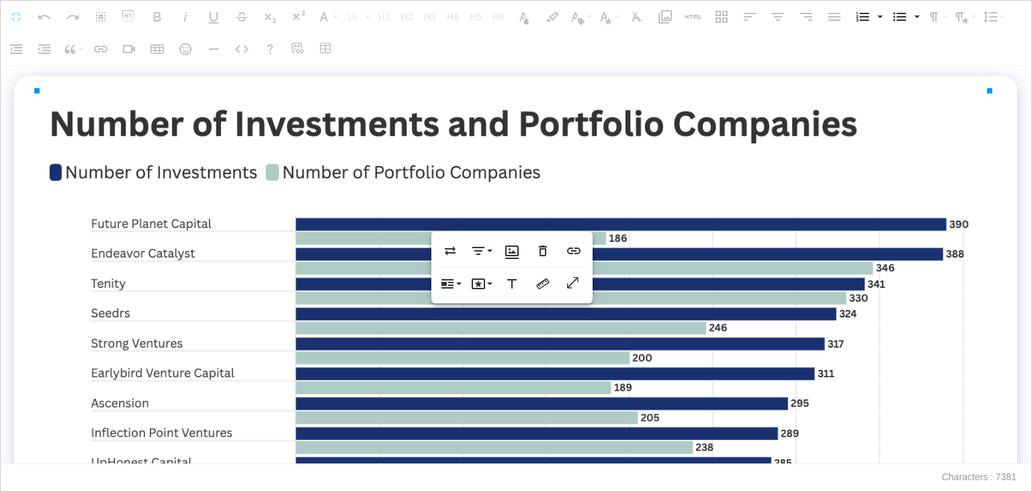
scroll to position [0, 0]
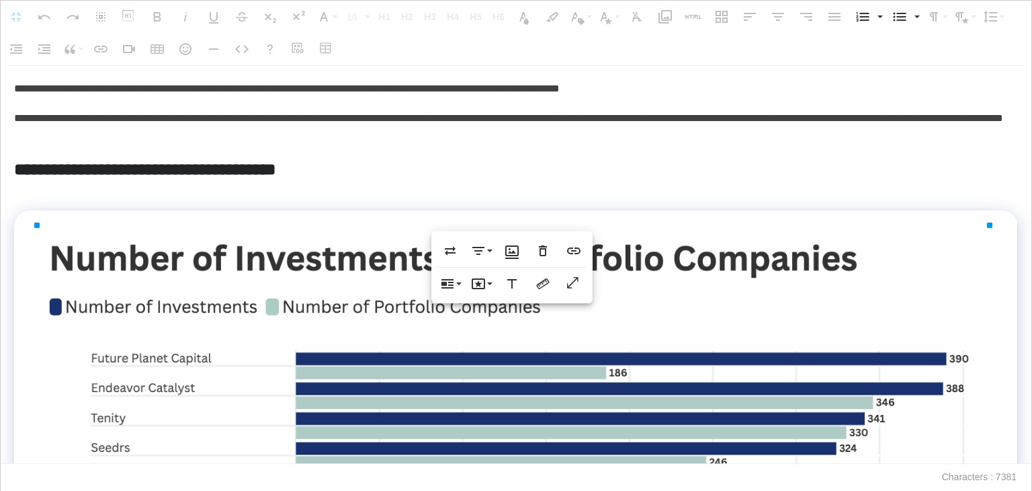
click at [101, 200] on div "**********" at bounding box center [516, 264] width 1031 height 397
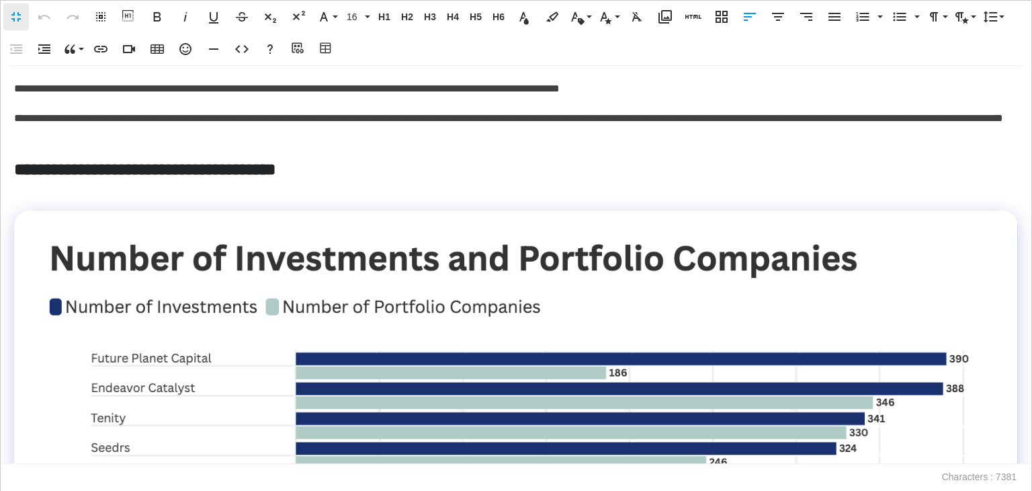
click at [89, 191] on p at bounding box center [516, 190] width 1004 height 19
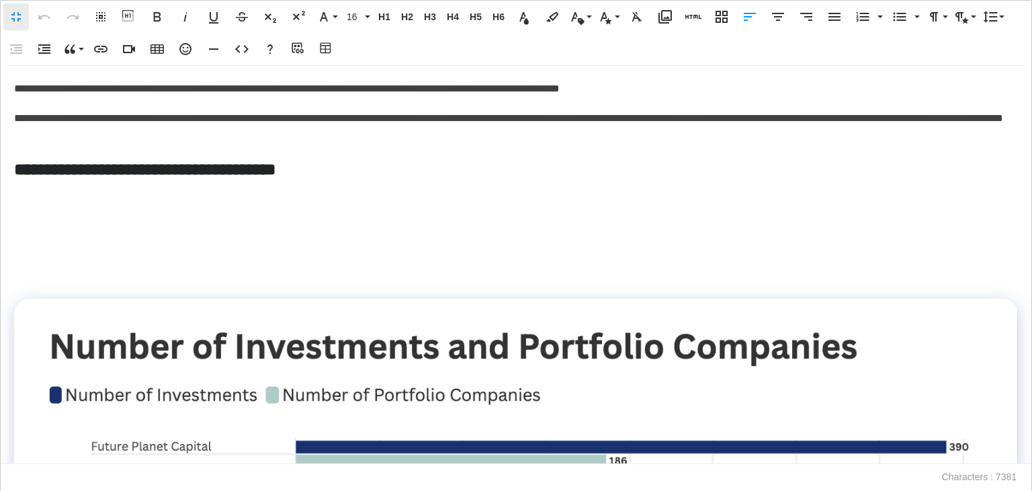
click at [40, 198] on p at bounding box center [516, 190] width 1004 height 19
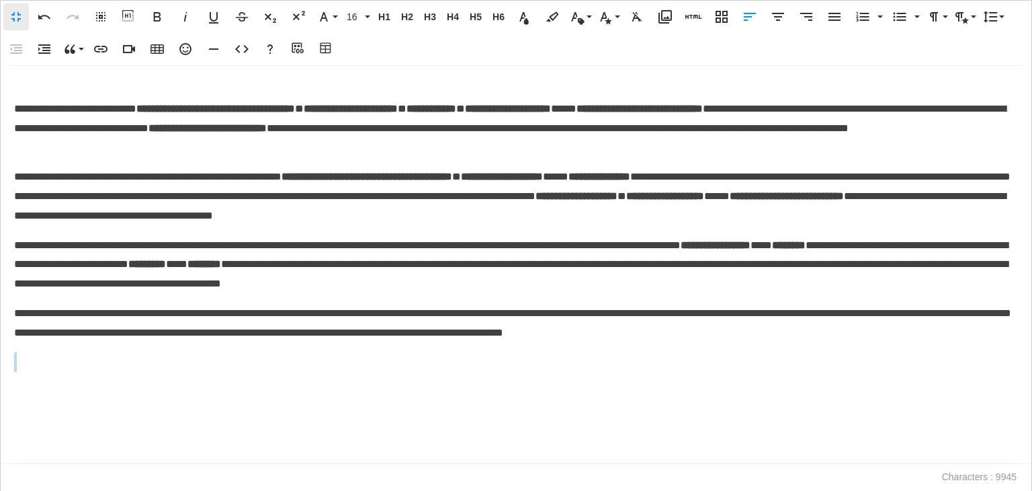
scroll to position [239, 0]
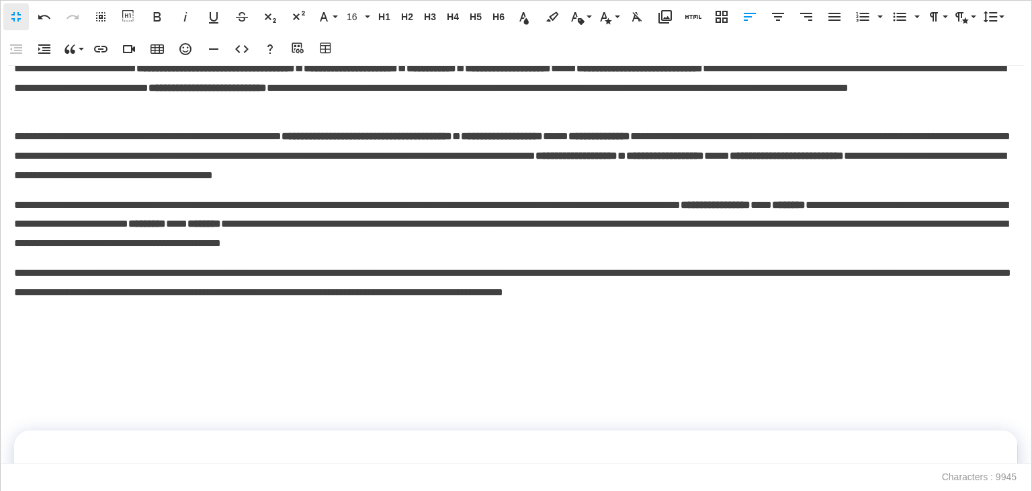
click at [58, 405] on p at bounding box center [516, 410] width 1004 height 19
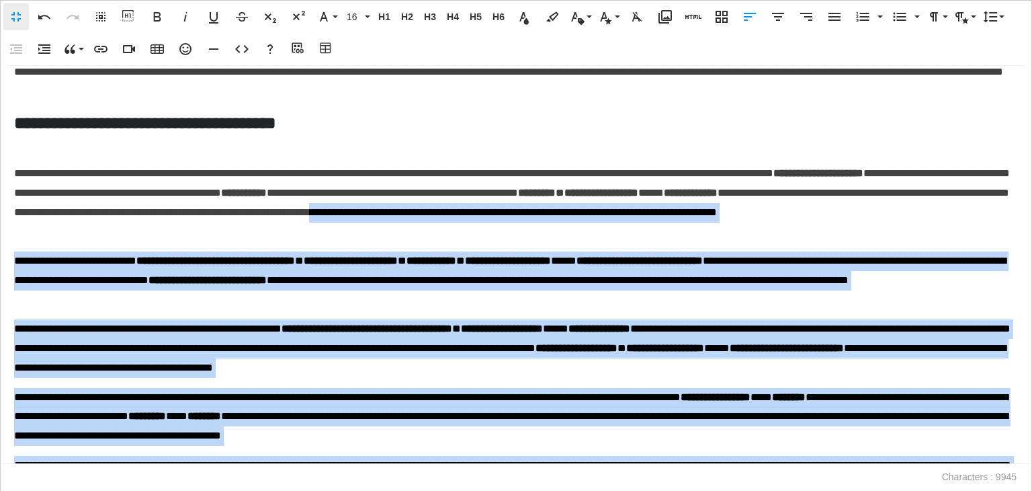
scroll to position [37, 0]
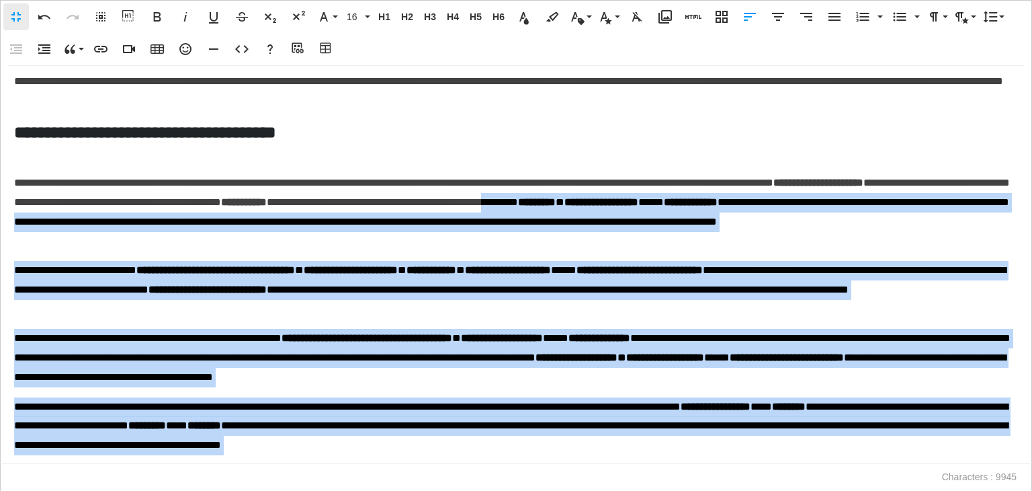
drag, startPoint x: 864, startPoint y: 270, endPoint x: 831, endPoint y: 212, distance: 67.4
click at [831, 212] on div "**********" at bounding box center [516, 227] width 1031 height 397
click at [828, 19] on icon "button" at bounding box center [835, 17] width 16 height 16
click at [12, 3] on button "Fullscreen" at bounding box center [16, 16] width 26 height 27
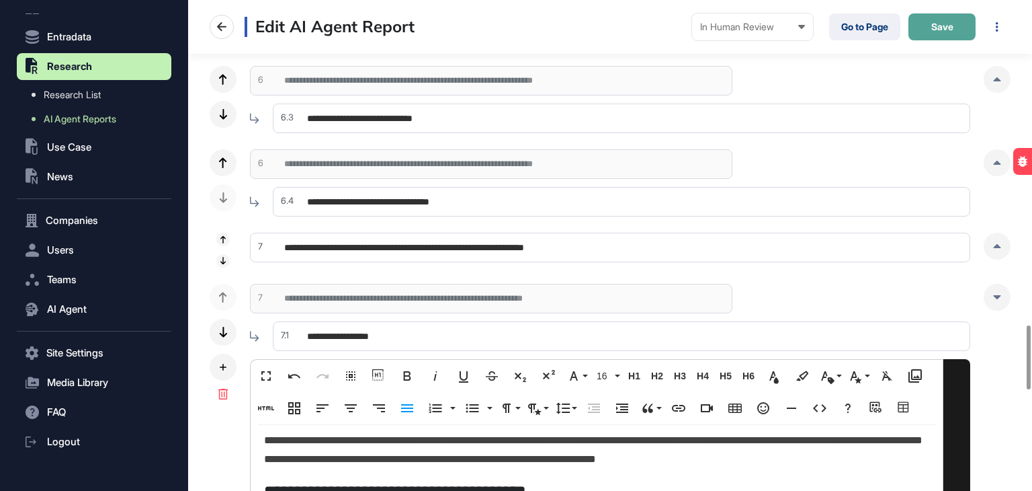
click at [935, 28] on span "Save" at bounding box center [943, 26] width 22 height 9
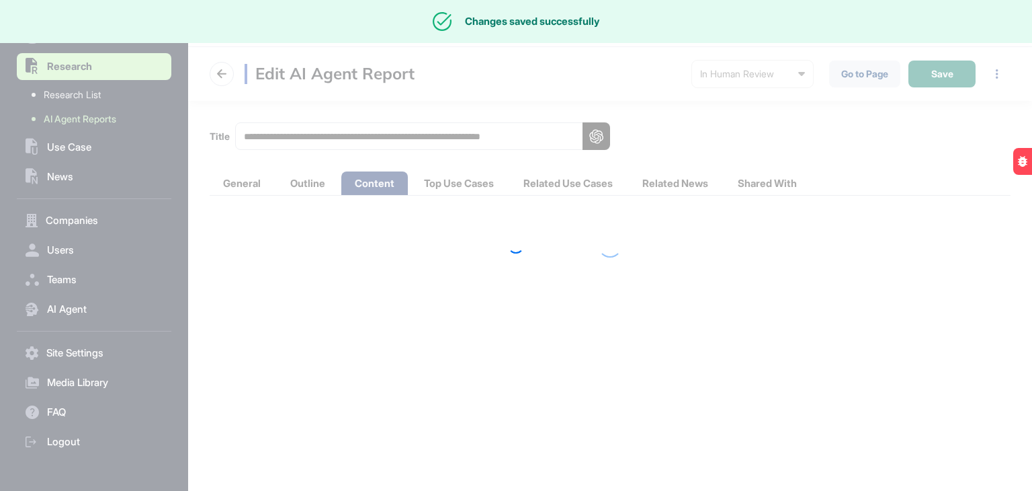
scroll to position [0, 0]
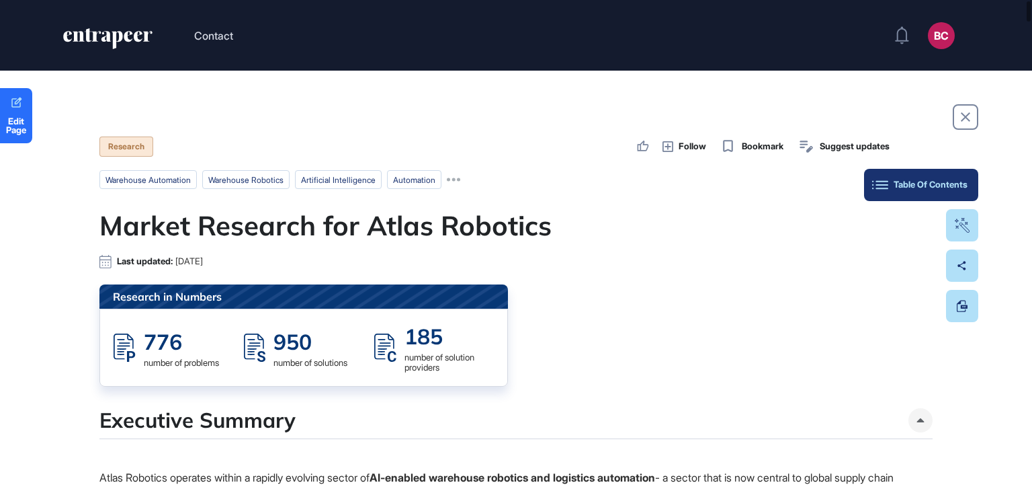
click at [956, 180] on div "Table Of Contents" at bounding box center [921, 184] width 93 height 11
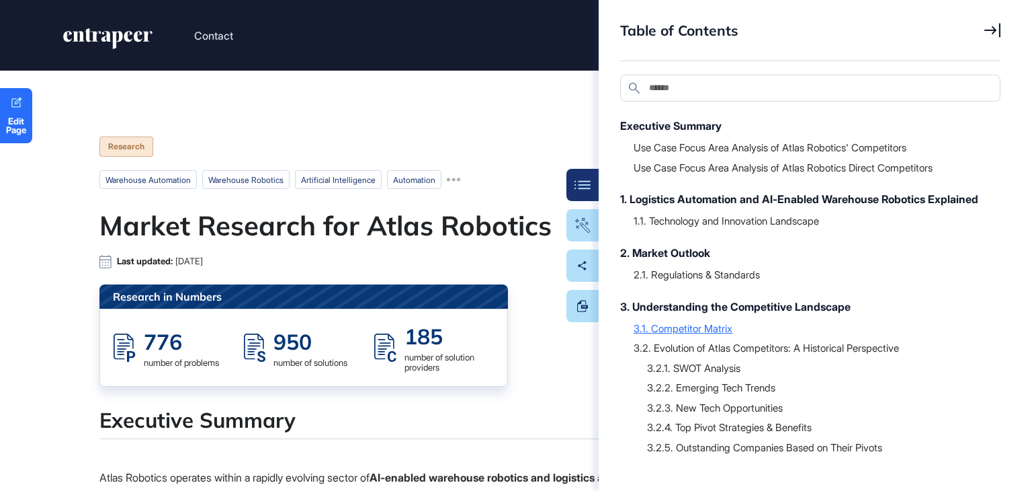
click at [723, 335] on div "3.1. Competitor Matrix" at bounding box center [811, 327] width 354 height 13
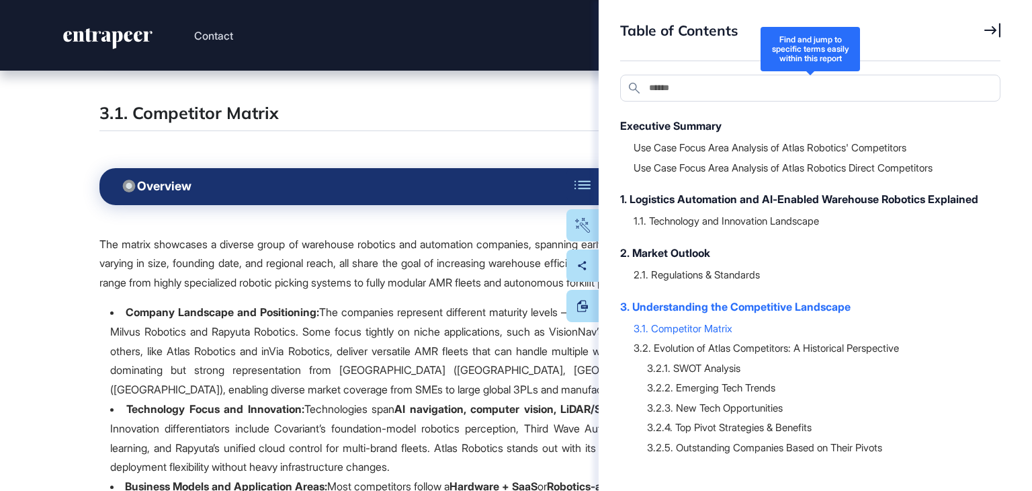
scroll to position [14404, 0]
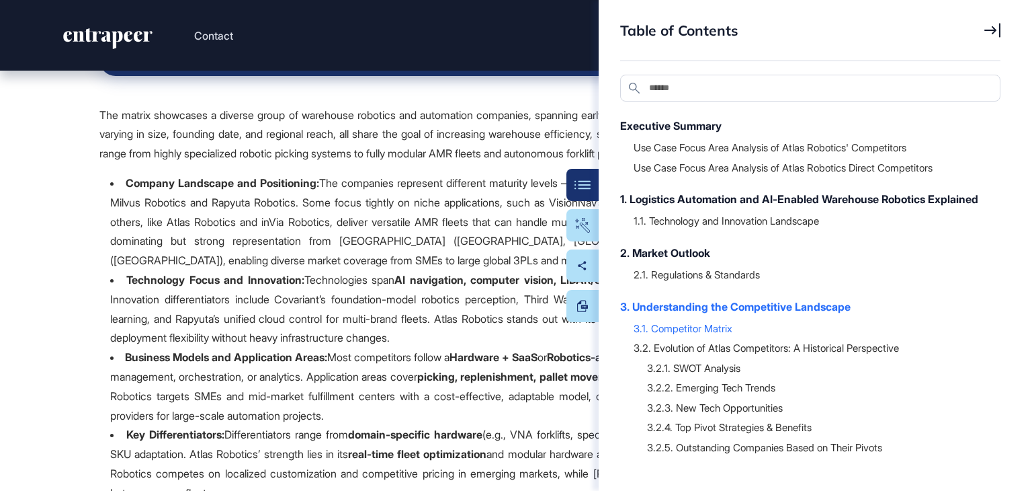
click at [986, 32] on icon at bounding box center [993, 30] width 16 height 15
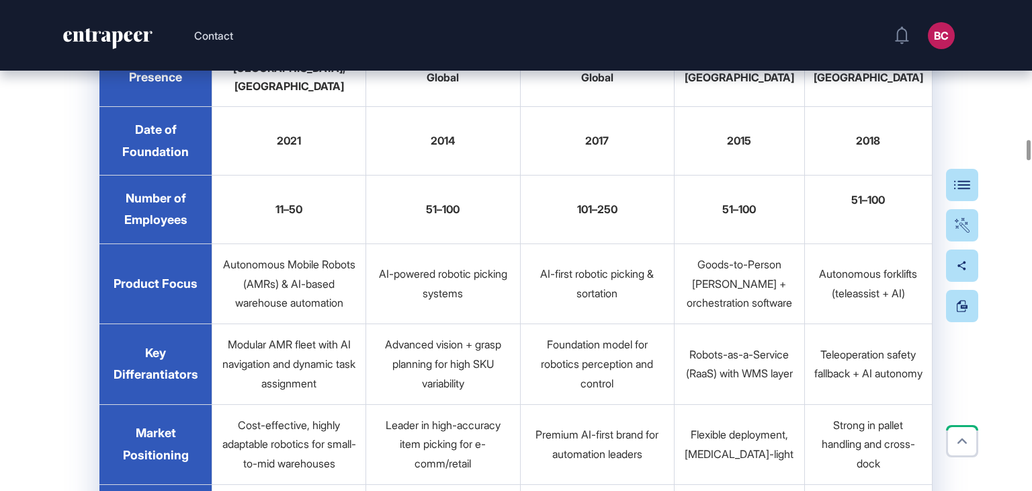
scroll to position [15480, 0]
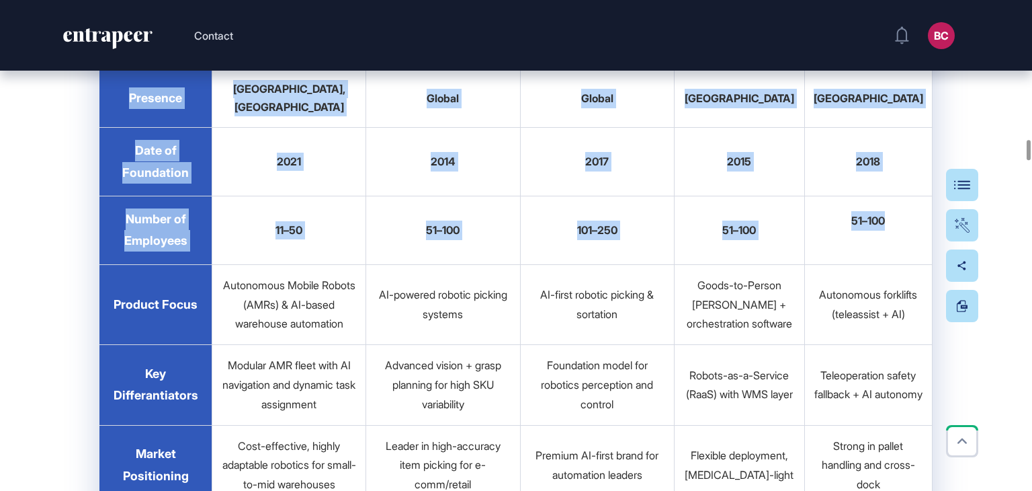
drag, startPoint x: 121, startPoint y: 134, endPoint x: 898, endPoint y: 332, distance: 801.9
click at [898, 332] on tbody "Location Presence North America, Europe Global Global North America North Ameri…" at bounding box center [515, 492] width 833 height 994
copy tbody "Location Presence North America, Europe Global Global North America North Ameri…"
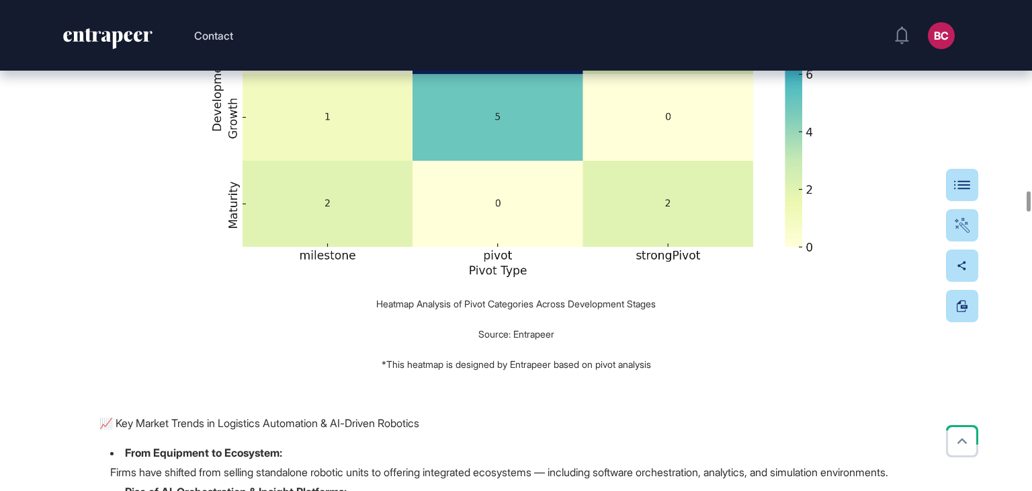
scroll to position [21193, 0]
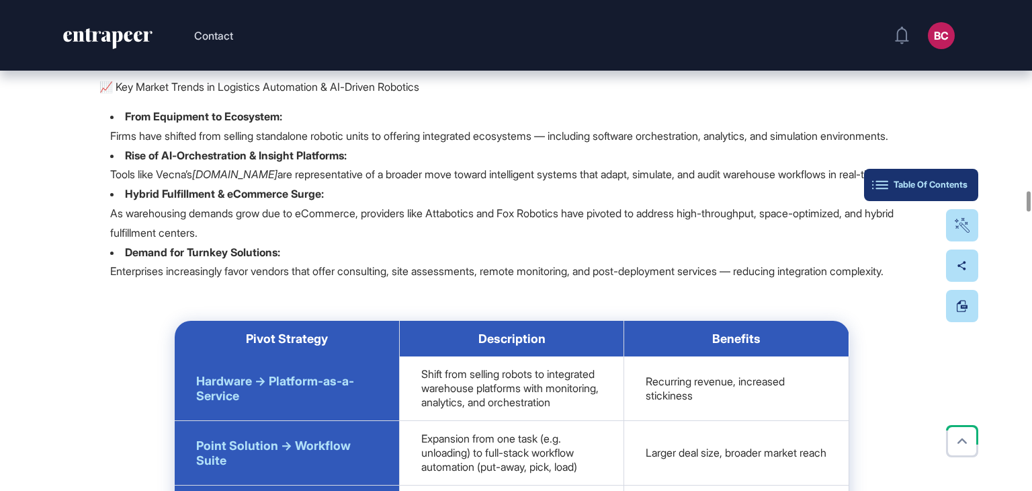
click at [975, 182] on button "Table Of Contents" at bounding box center [921, 185] width 114 height 32
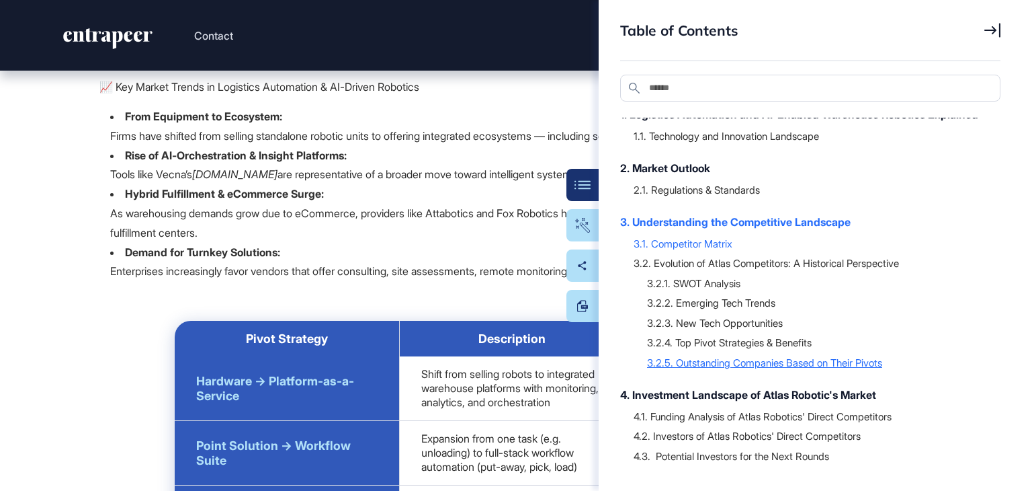
scroll to position [134, 0]
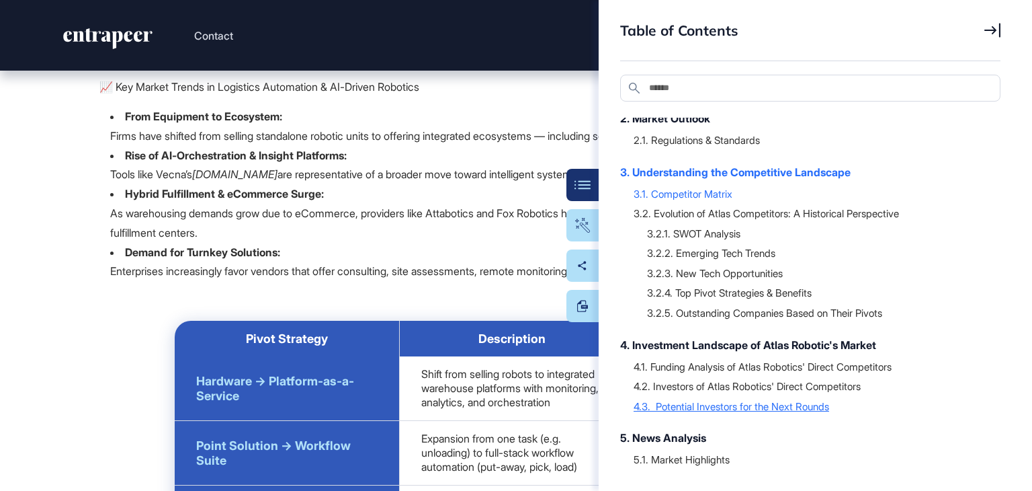
click at [729, 413] on div "4.3. Potential Investors for the Next Rounds" at bounding box center [811, 405] width 354 height 13
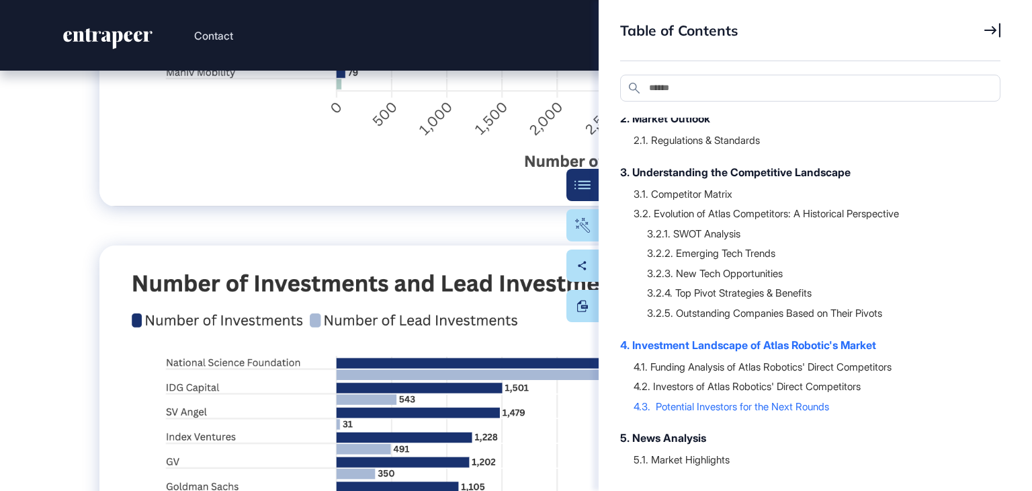
scroll to position [36314, 0]
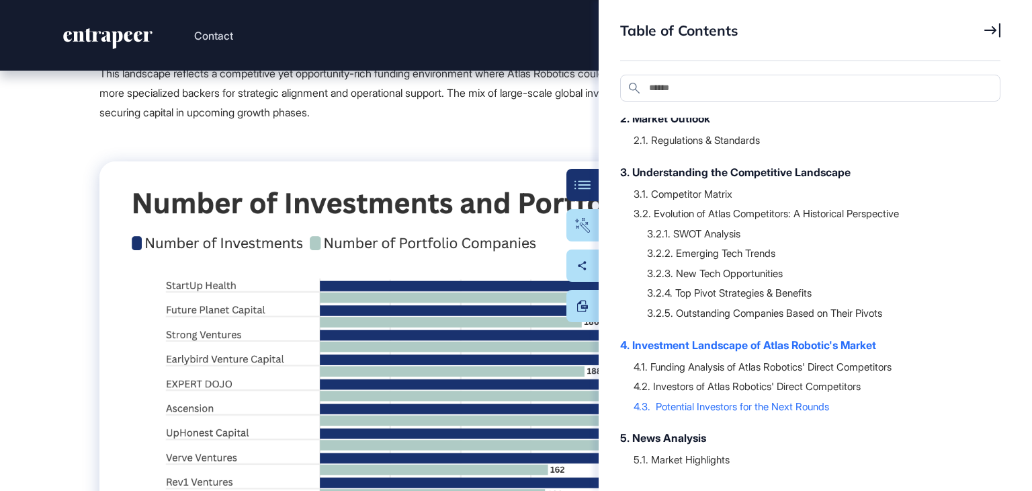
click at [994, 29] on icon at bounding box center [993, 31] width 16 height 14
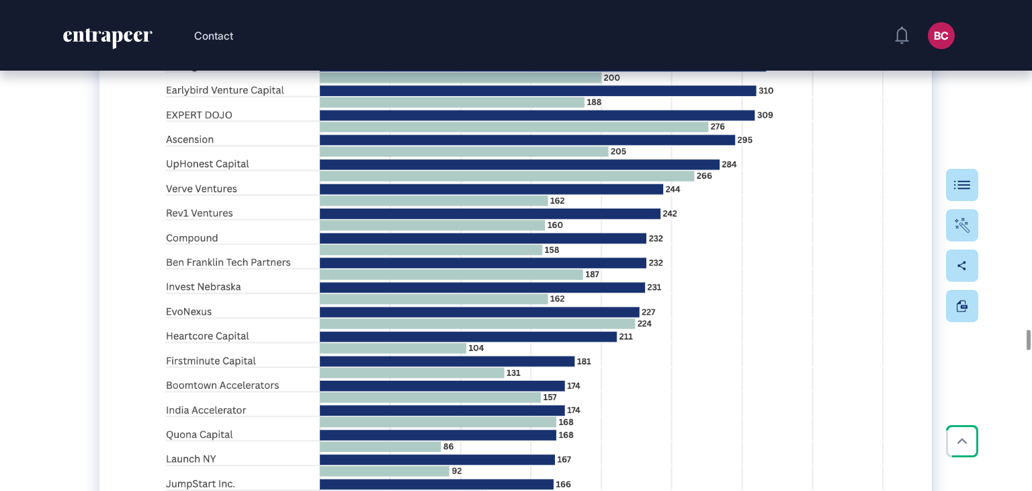
scroll to position [36650, 0]
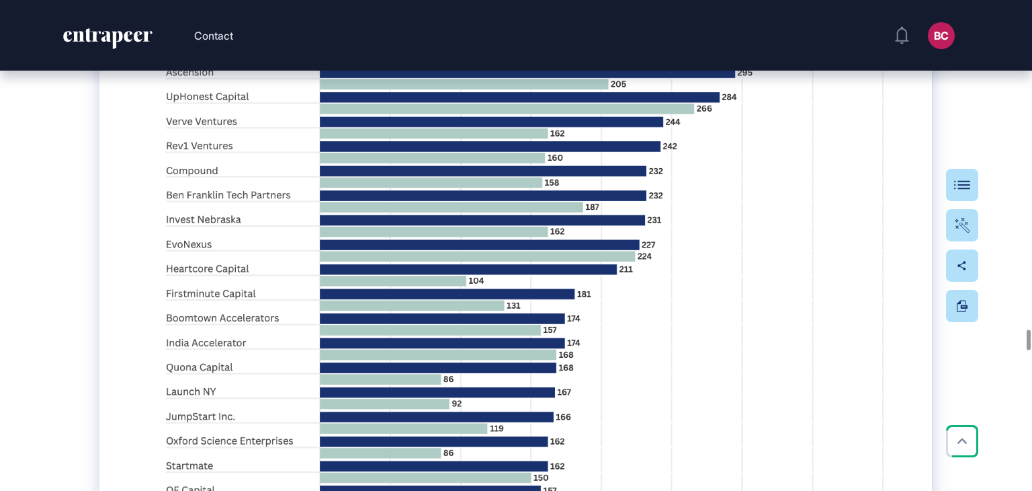
drag, startPoint x: 77, startPoint y: 97, endPoint x: 458, endPoint y: 195, distance: 394.0
copy div "4.3. Potential Investors for the Next Rounds The analysis of potential investor…"
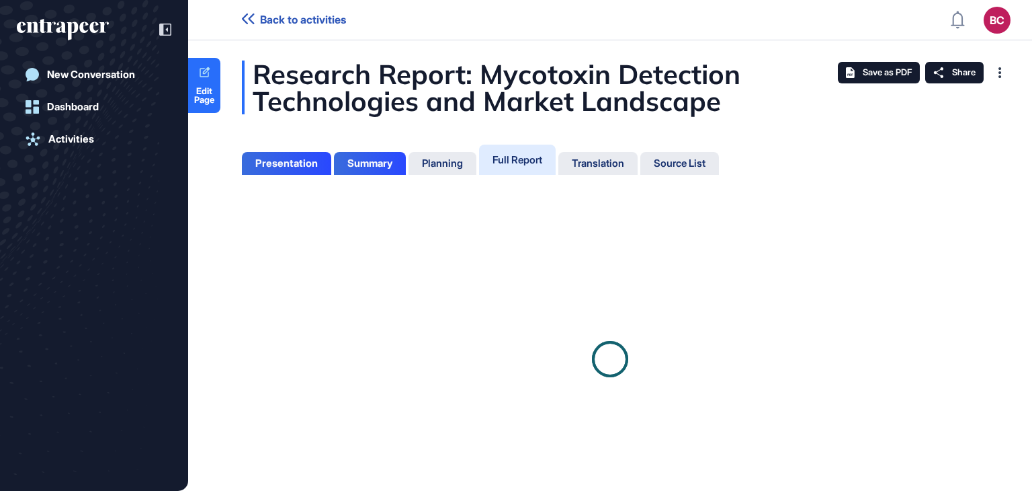
scroll to position [423, 3]
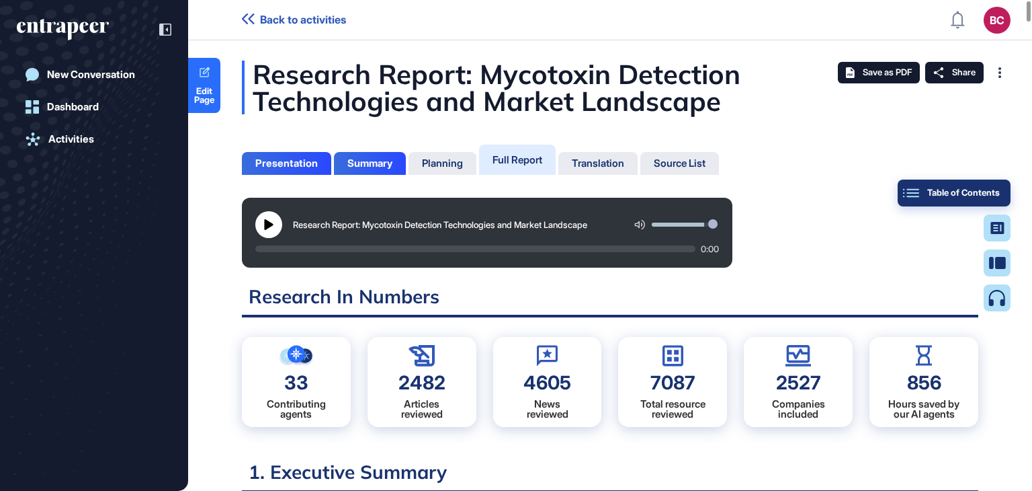
click at [995, 189] on div "Table of Contents" at bounding box center [954, 193] width 91 height 11
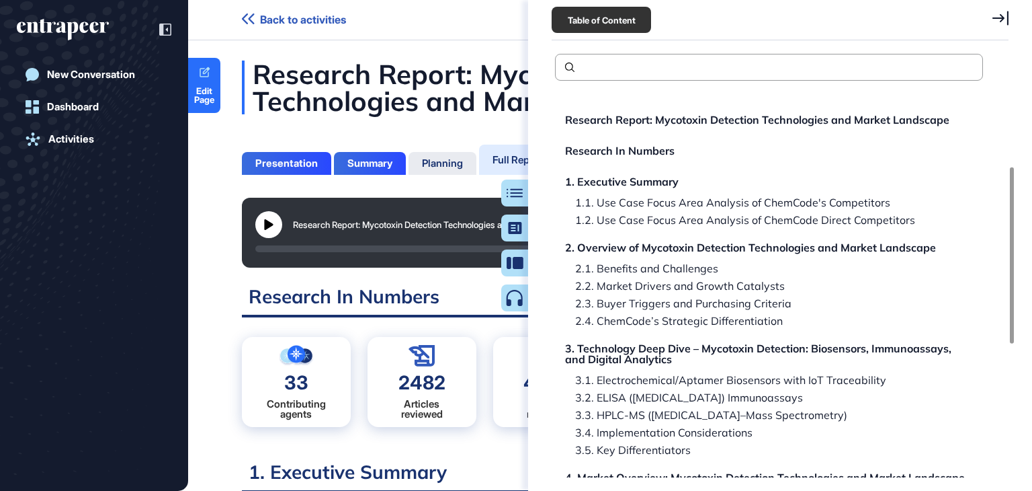
scroll to position [269, 0]
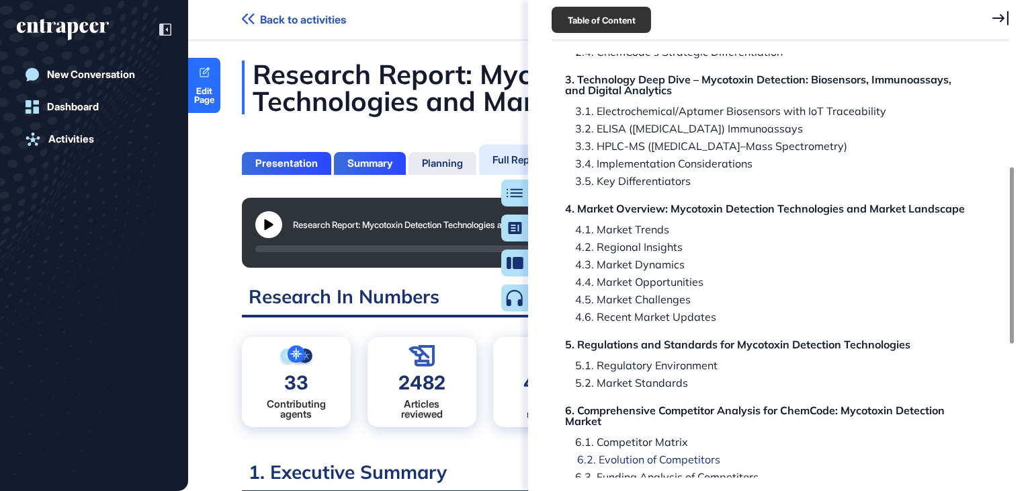
click at [624, 459] on div "6.2. Evolution of Competitors" at bounding box center [643, 459] width 153 height 11
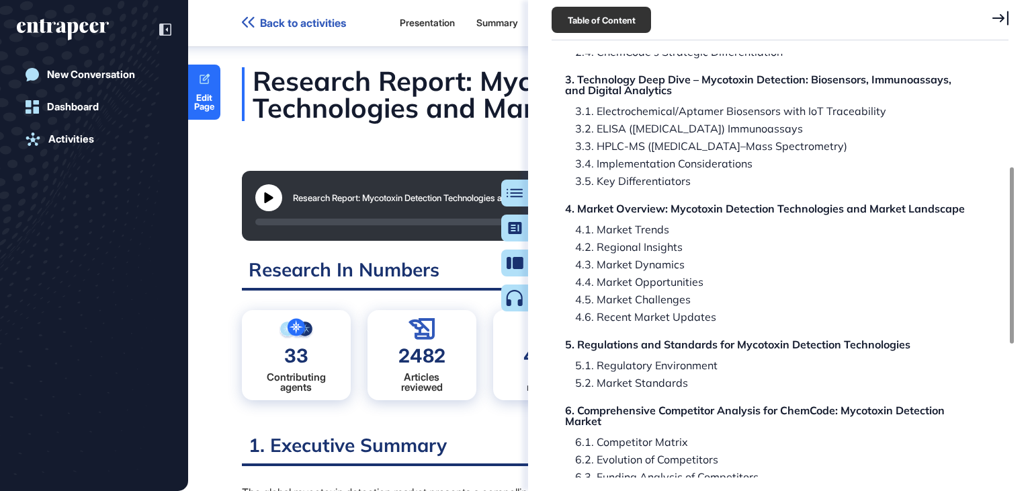
click at [1006, 22] on icon at bounding box center [1001, 18] width 16 height 15
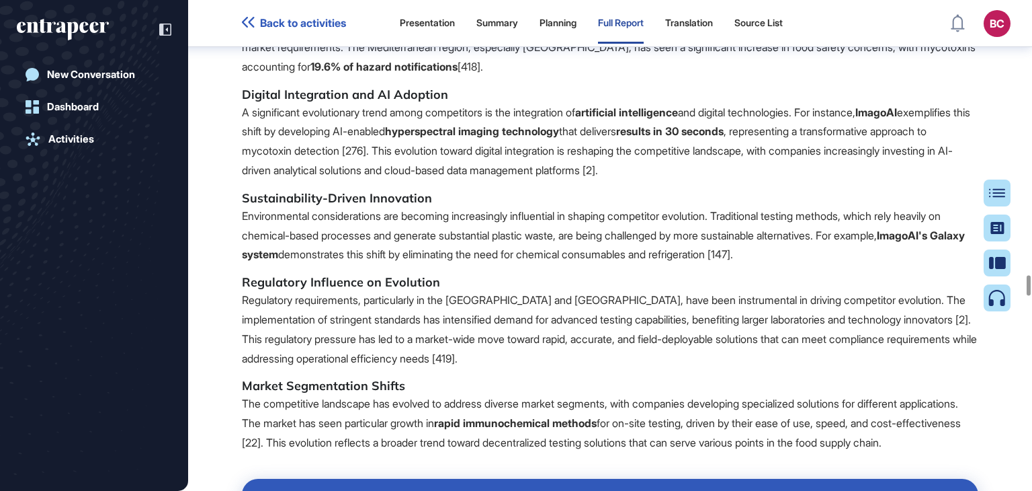
scroll to position [82137, 0]
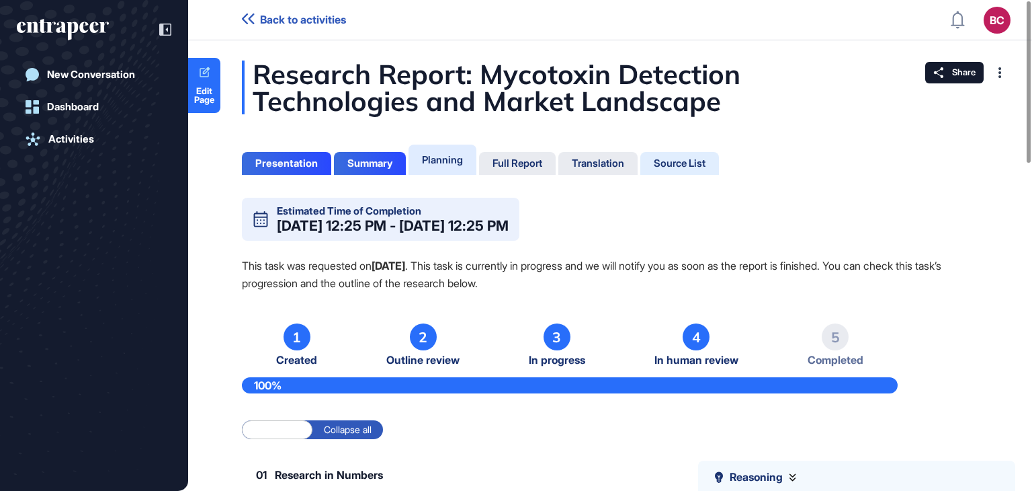
drag, startPoint x: 520, startPoint y: 159, endPoint x: 688, endPoint y: 167, distance: 168.2
click at [520, 159] on div "Full Report" at bounding box center [518, 163] width 50 height 12
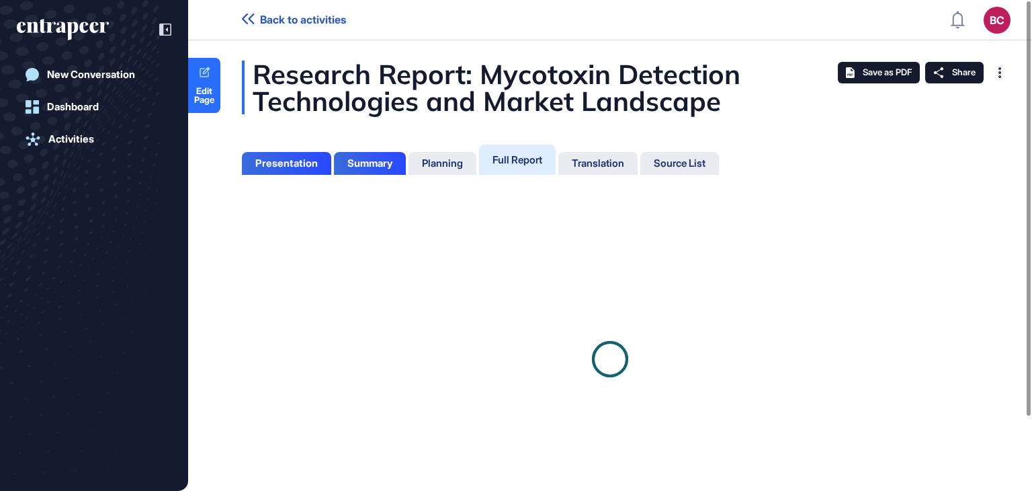
scroll to position [6, 0]
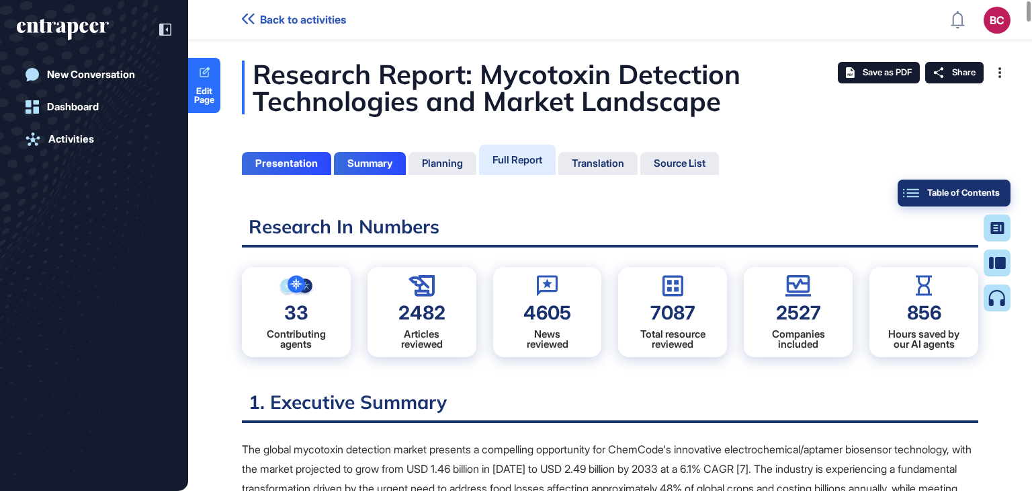
click at [994, 192] on div "Table of Contents" at bounding box center [954, 193] width 91 height 11
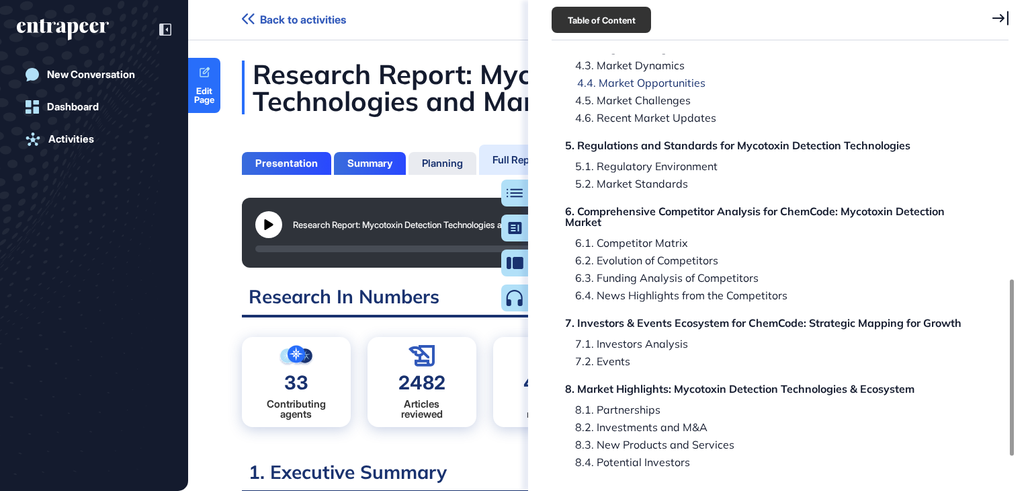
scroll to position [538, 0]
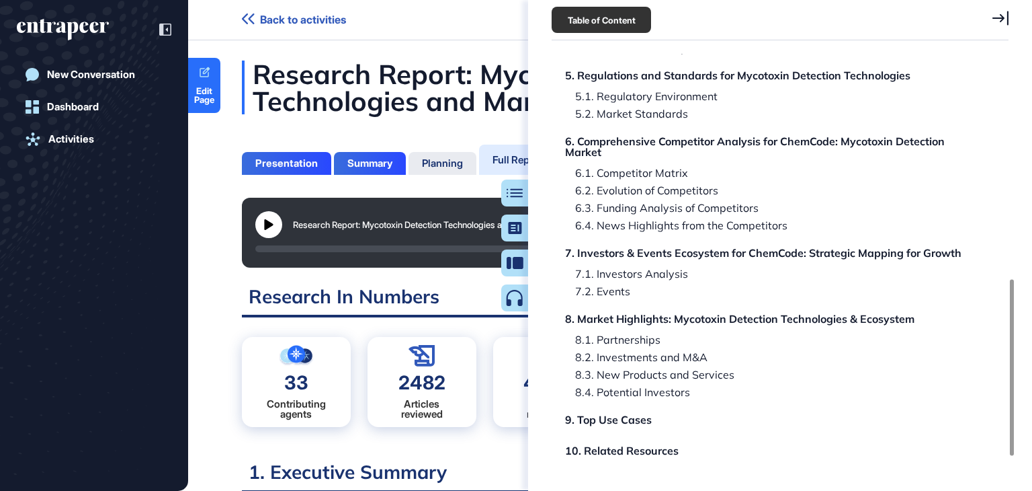
click at [664, 186] on div "6.2. Evolution of Competitors" at bounding box center [641, 190] width 153 height 11
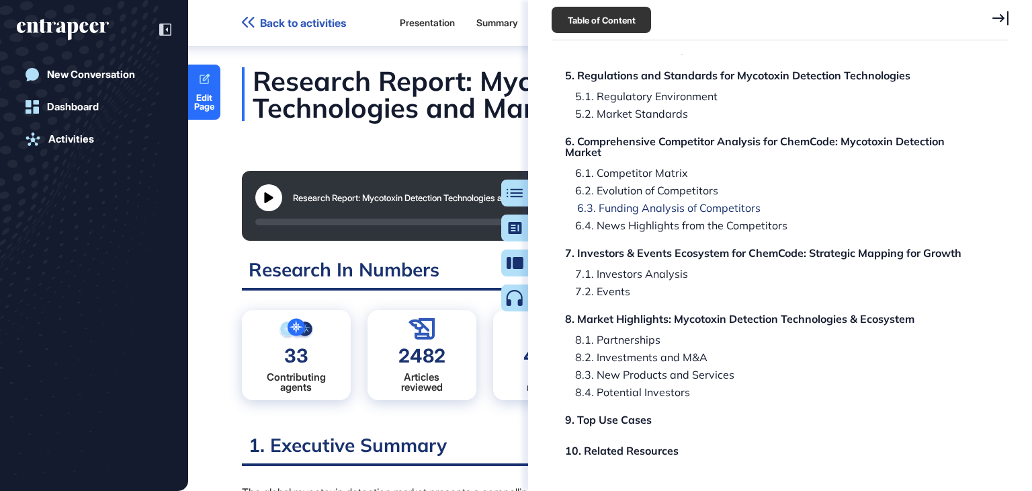
scroll to position [84258, 0]
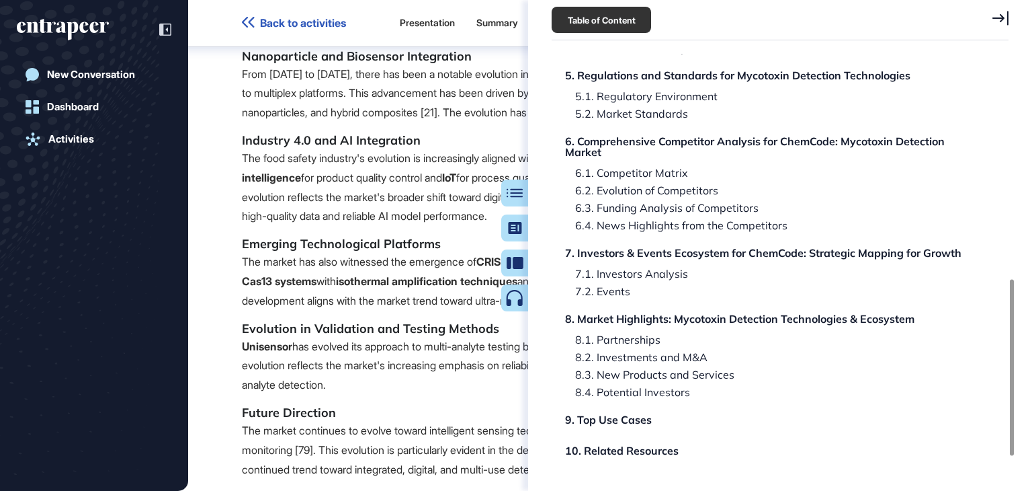
click at [1002, 19] on icon at bounding box center [1001, 18] width 16 height 14
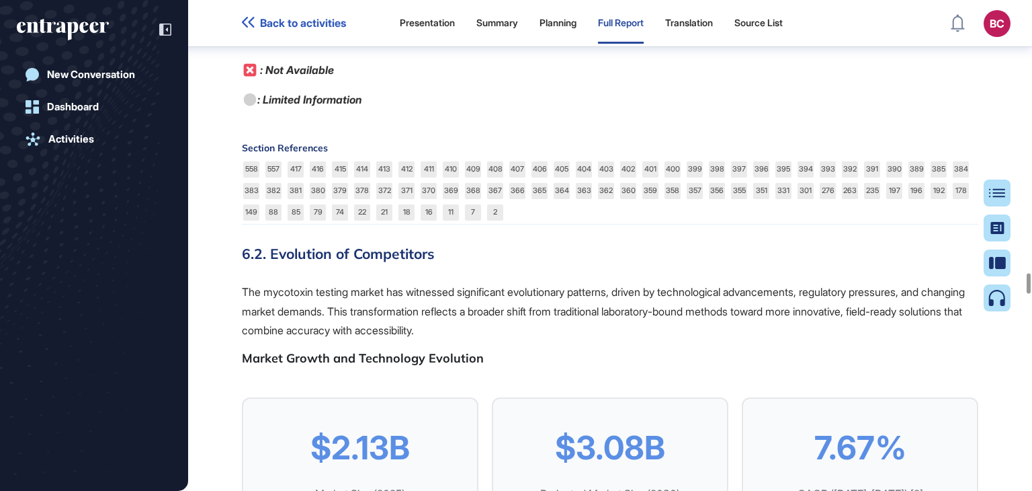
scroll to position [81502, 0]
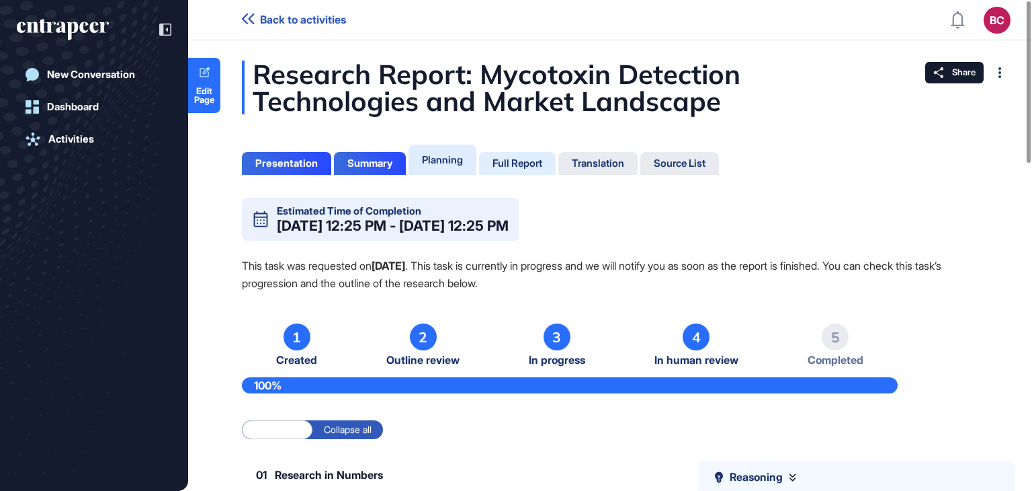
click at [527, 159] on div "Full Report" at bounding box center [518, 163] width 50 height 12
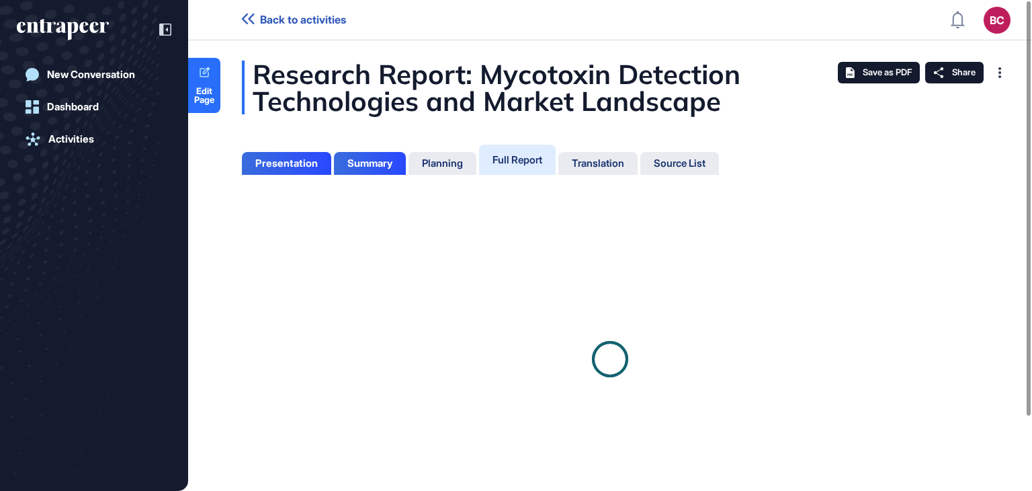
scroll to position [6, 0]
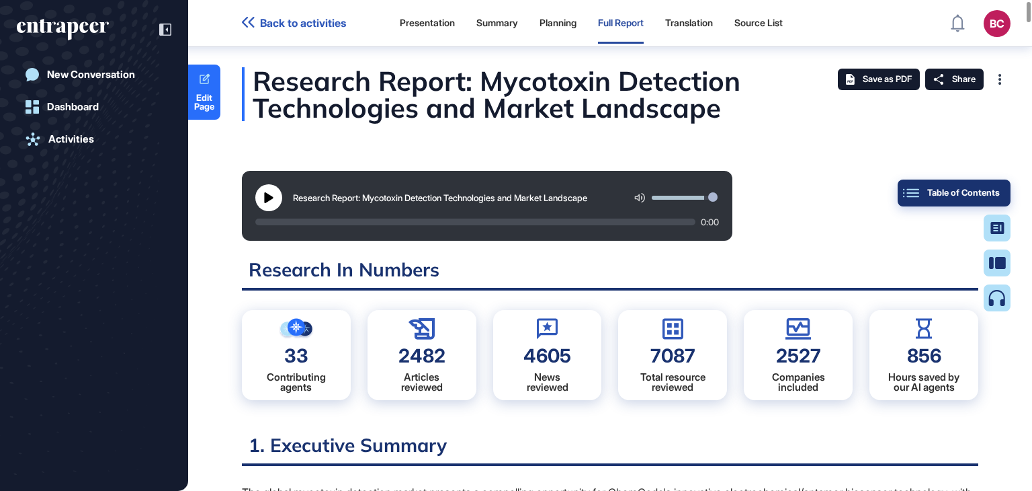
click at [991, 188] on div "Table of Contents" at bounding box center [954, 193] width 91 height 11
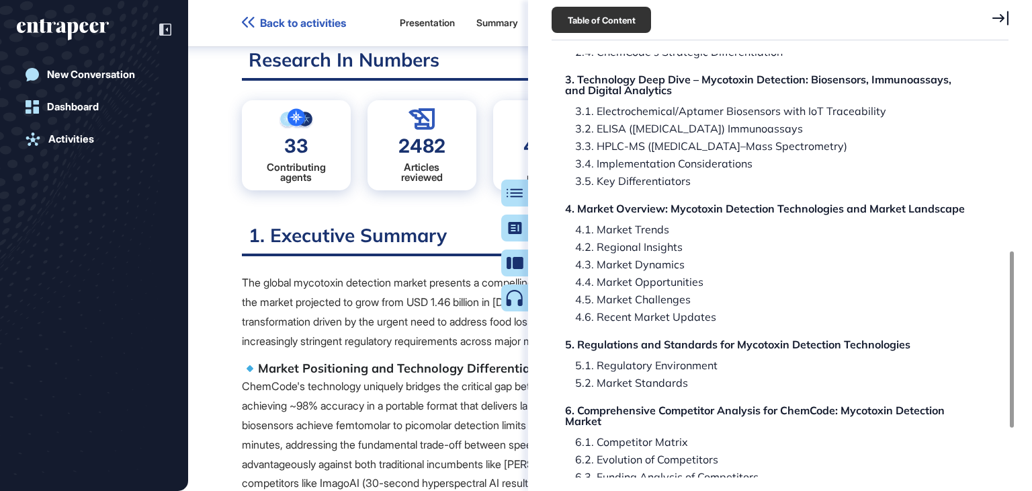
scroll to position [471, 0]
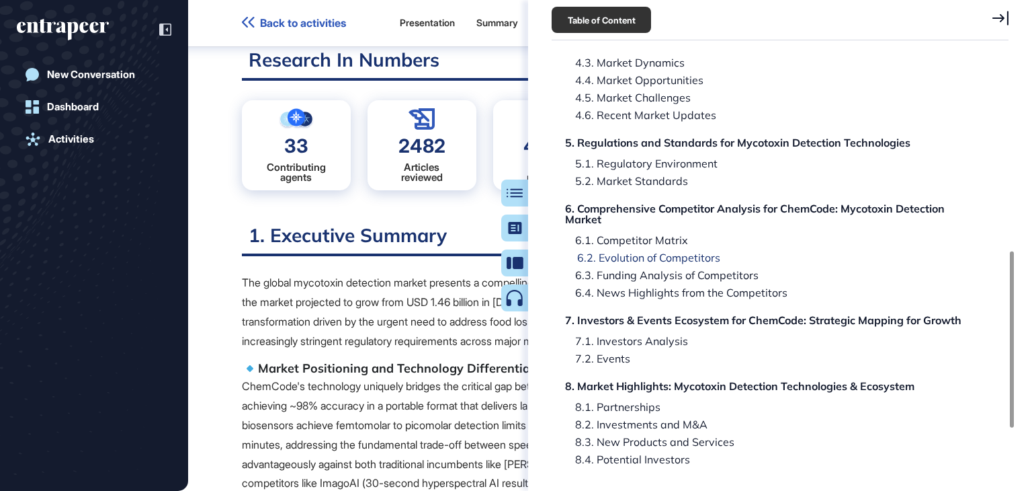
click at [705, 255] on div "6.2. Evolution of Competitors" at bounding box center [643, 257] width 153 height 11
click at [685, 256] on div "6.2. Evolution of Competitors" at bounding box center [643, 257] width 153 height 11
click at [1003, 17] on icon at bounding box center [1001, 18] width 16 height 14
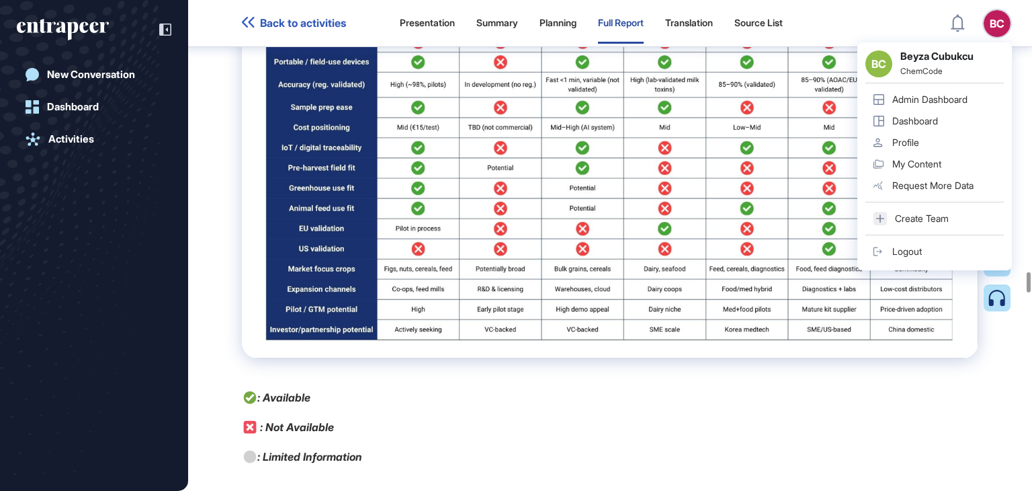
scroll to position [81442, 0]
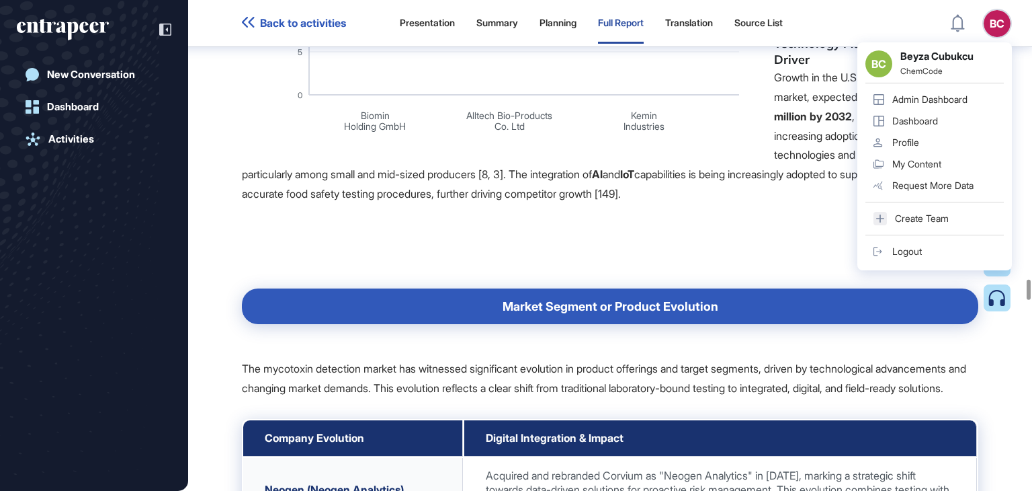
scroll to position [83660, 0]
